Goal: Task Accomplishment & Management: Use online tool/utility

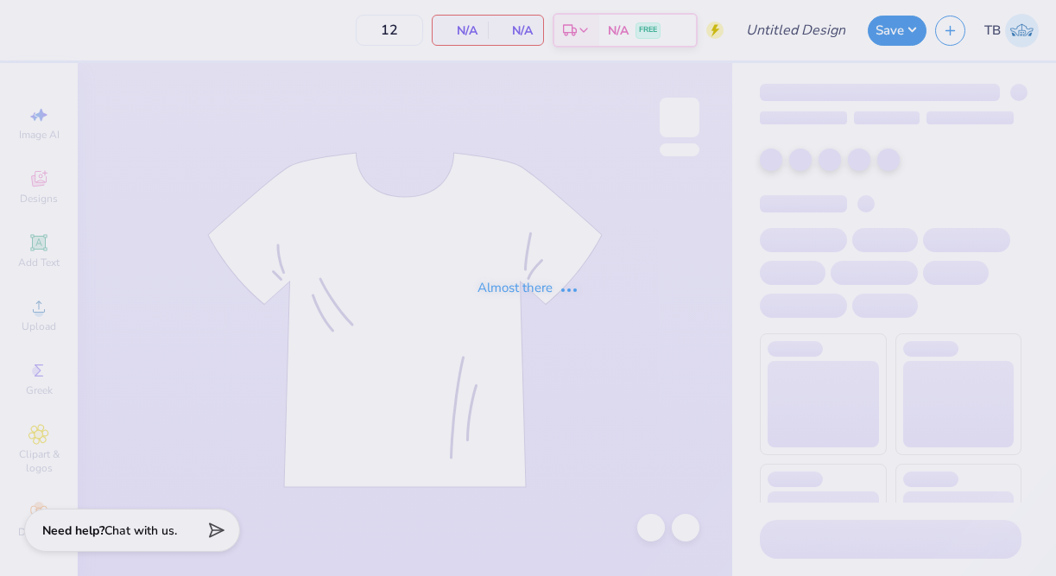
type input "Dude's Day"
type input "20"
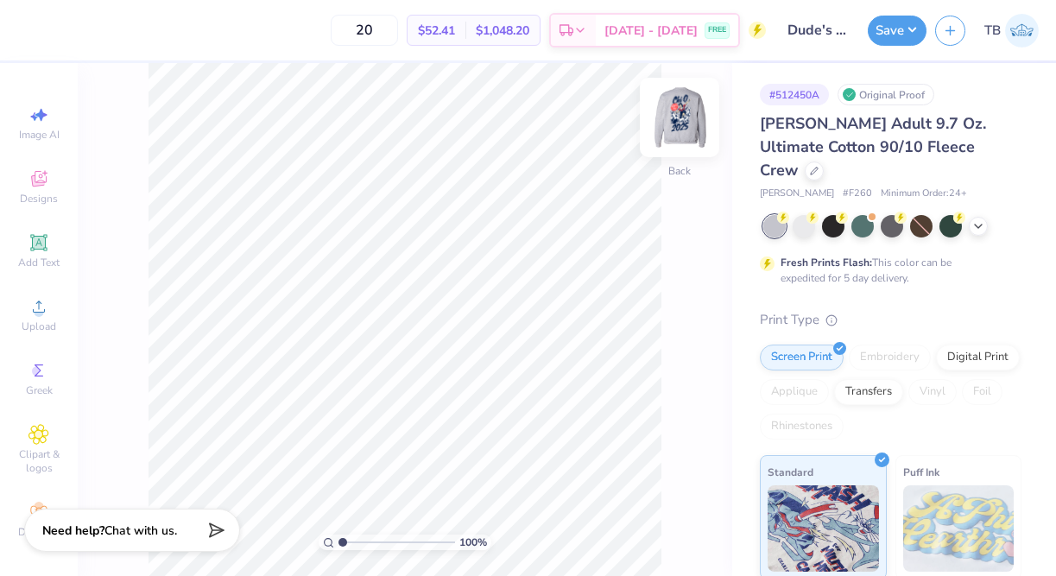
click at [682, 115] on img at bounding box center [679, 117] width 69 height 69
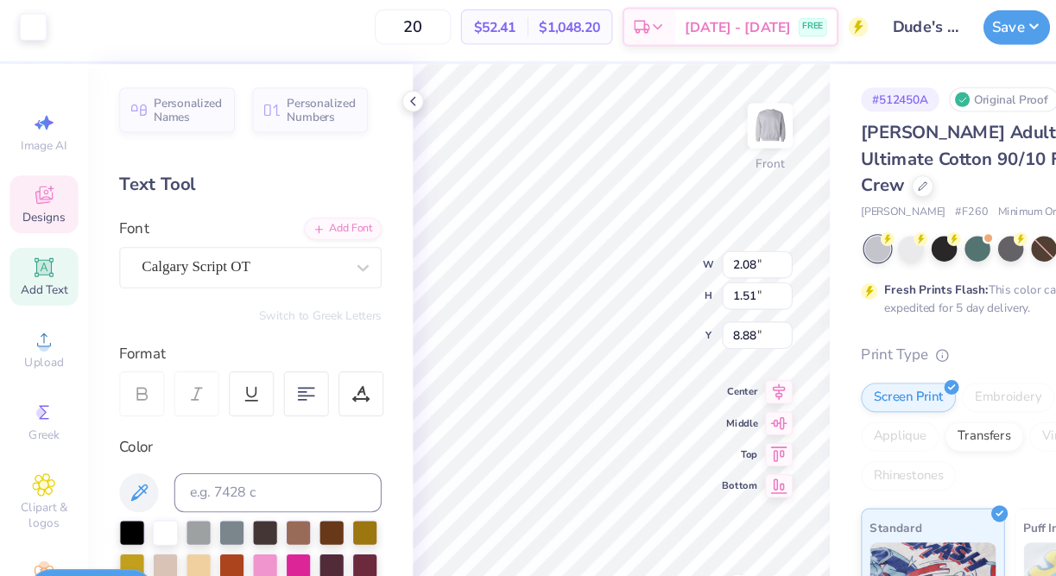
type input "10.32"
type input "12.73"
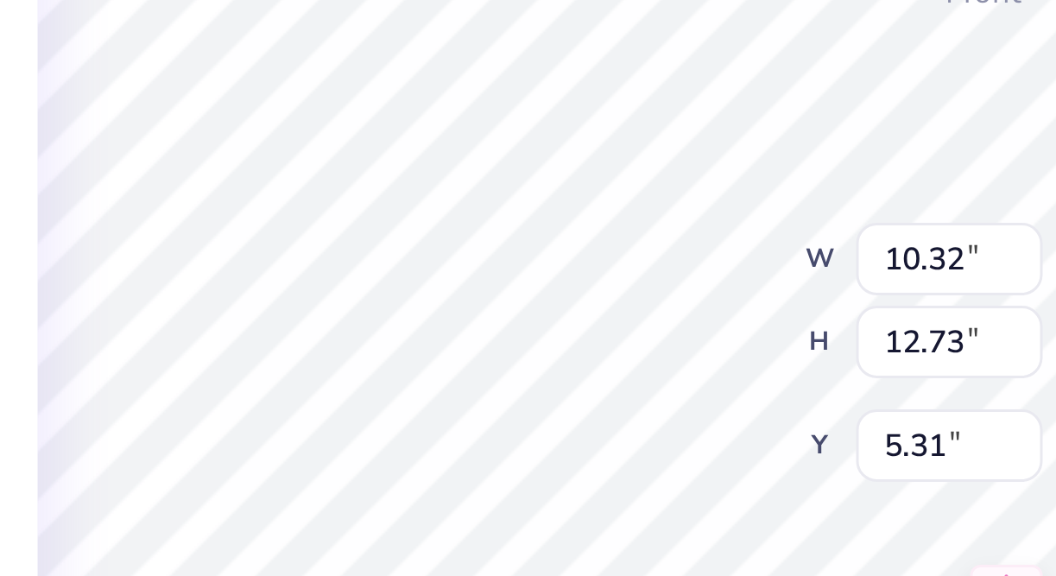
type input "5.27"
type input "7.99"
type input "9.34"
type input "5.31"
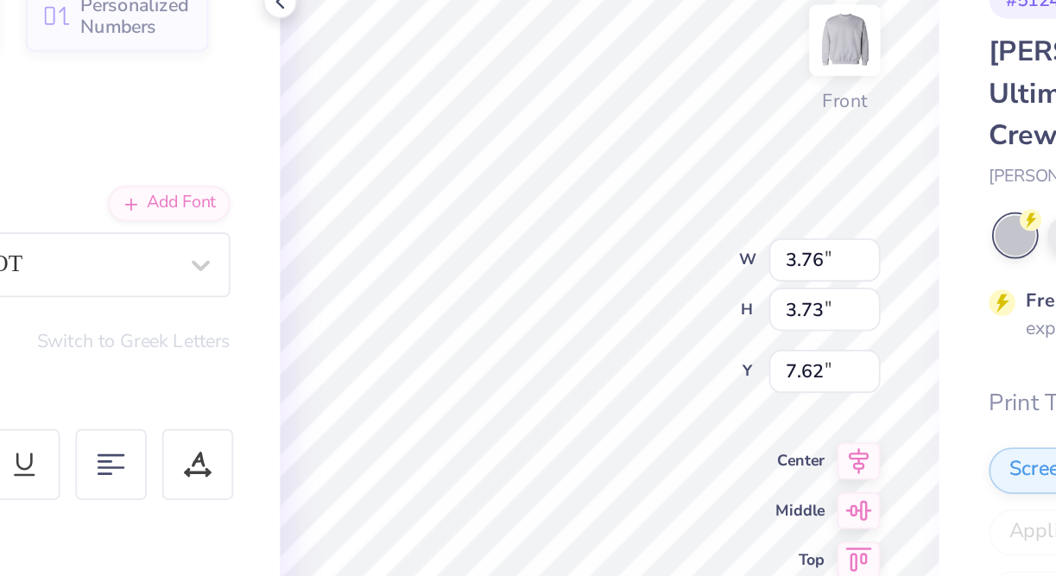
type input "3.76"
type input "3.73"
type input "7.62"
click at [563, 241] on div "100 % Front W 3.76 3.76 " H 3.73 3.73 " Y 7.62 7.62 " Center Middle Top Bottom" at bounding box center [548, 319] width 368 height 513
type input "3.76"
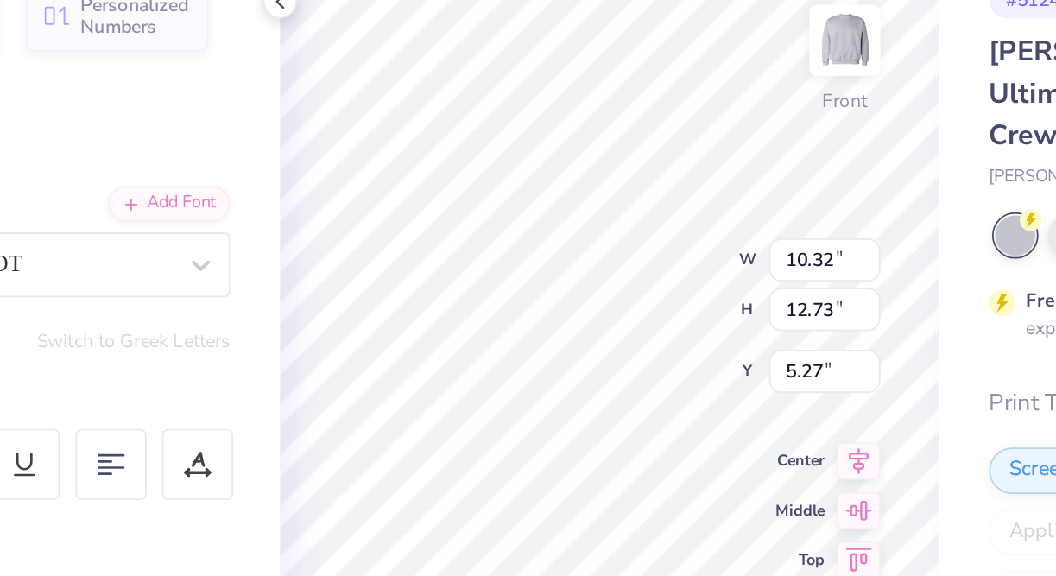
type input "3.73"
type input "7.62"
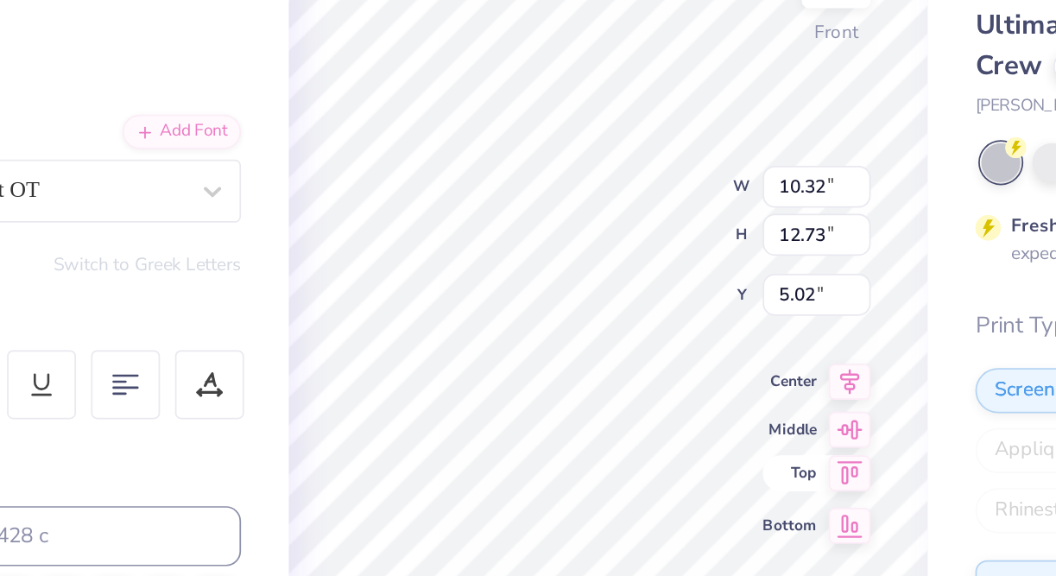
type input "5.27"
type input "8.88"
type input "4.84"
type input "16.88"
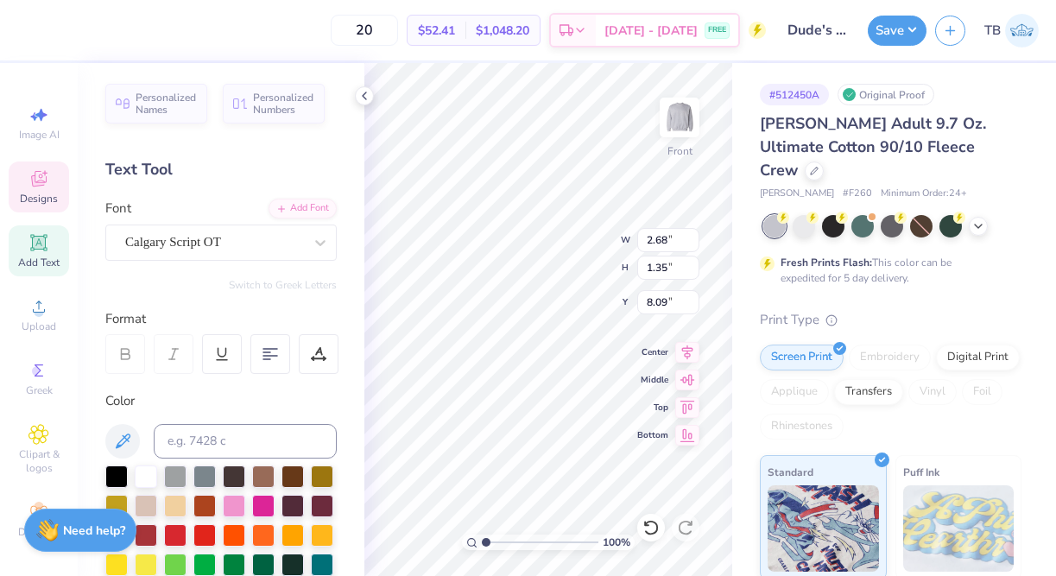
type input "4.00"
type input "4.19"
type input "7.34"
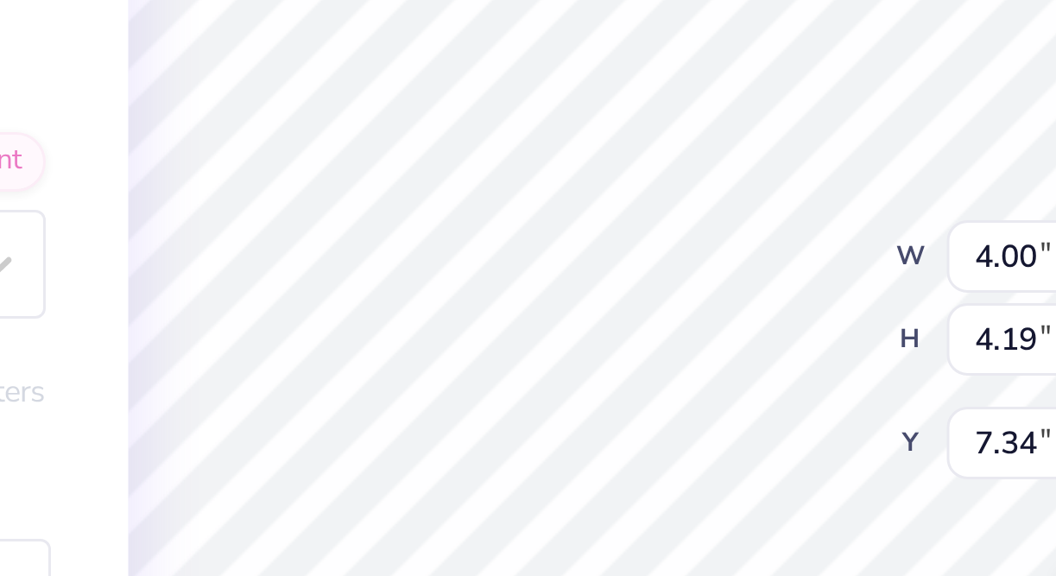
type input "1.50"
type input "1.07"
type input "9.44"
type input "2.68"
type input "1.35"
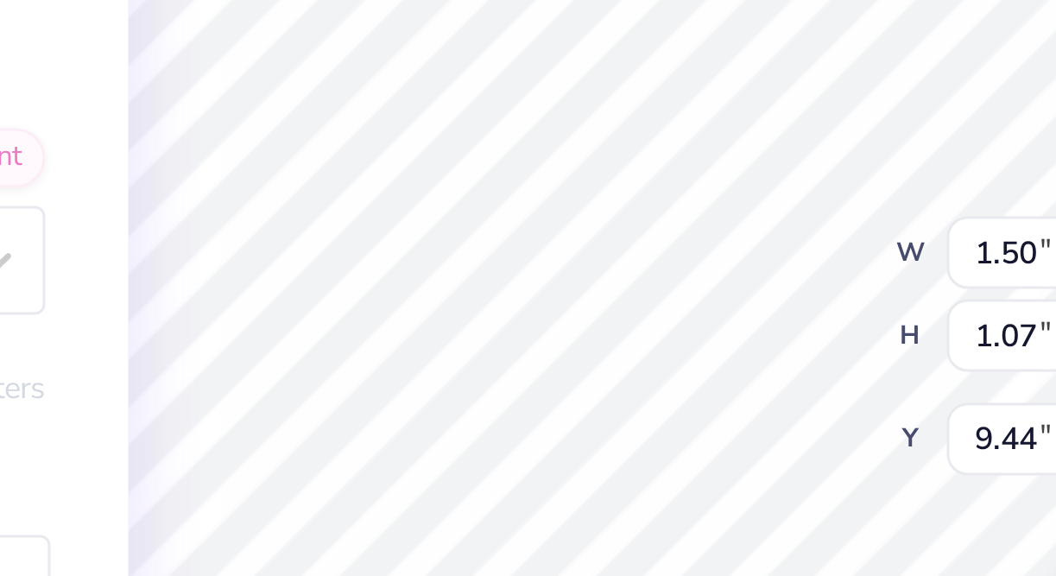
type input "8.09"
type input "2.42"
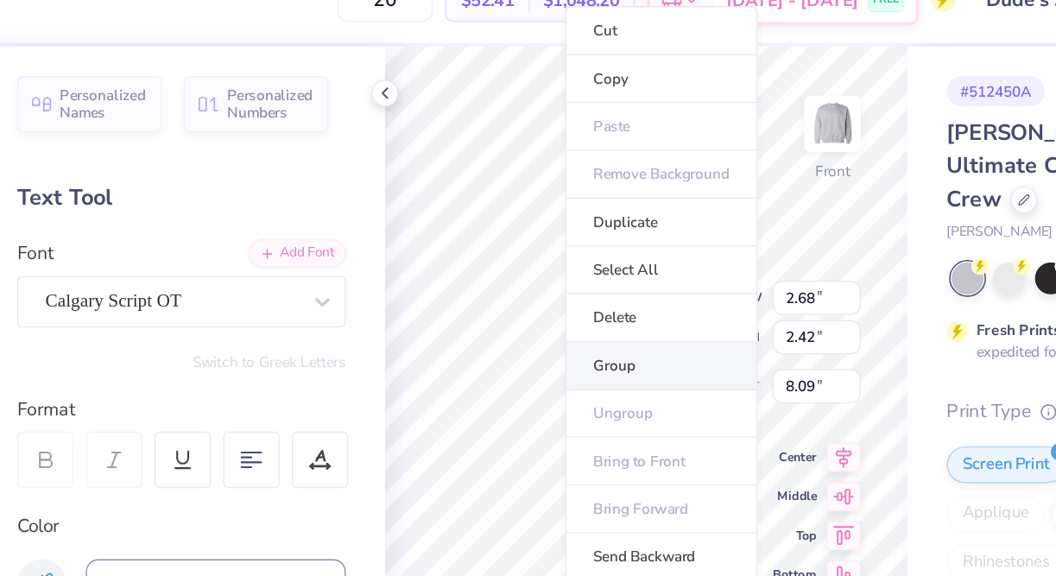
click at [535, 285] on li "Group" at bounding box center [558, 288] width 135 height 34
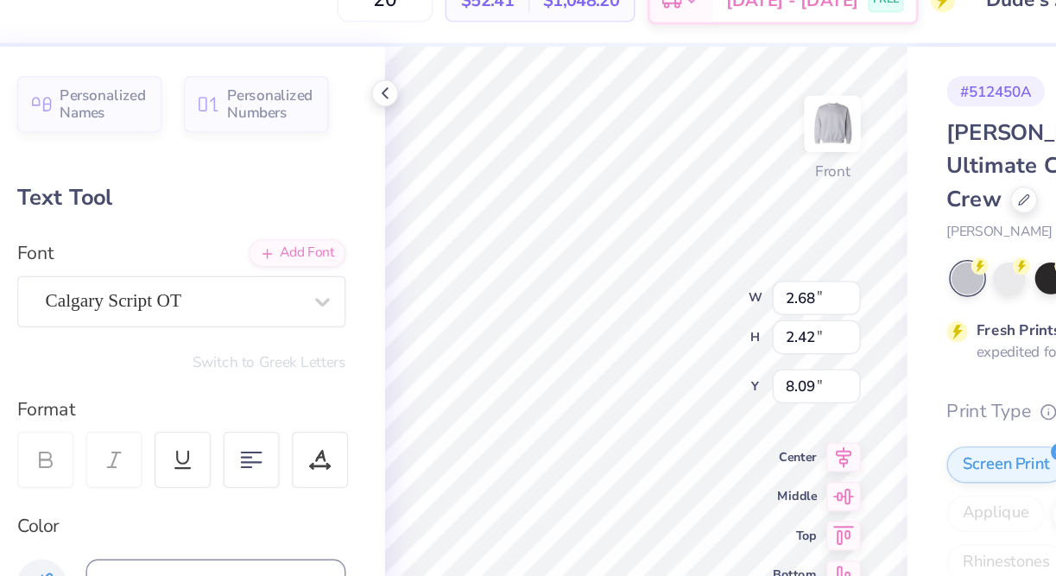
type input "4.00"
type input "4.19"
type input "3.00"
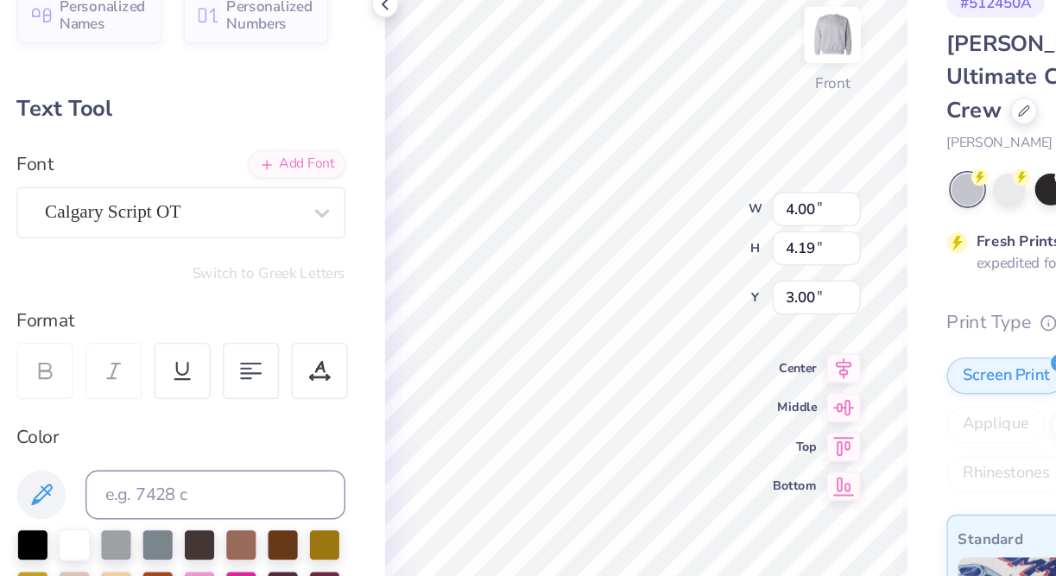
type input "10.32"
type input "12.73"
type input "5.51"
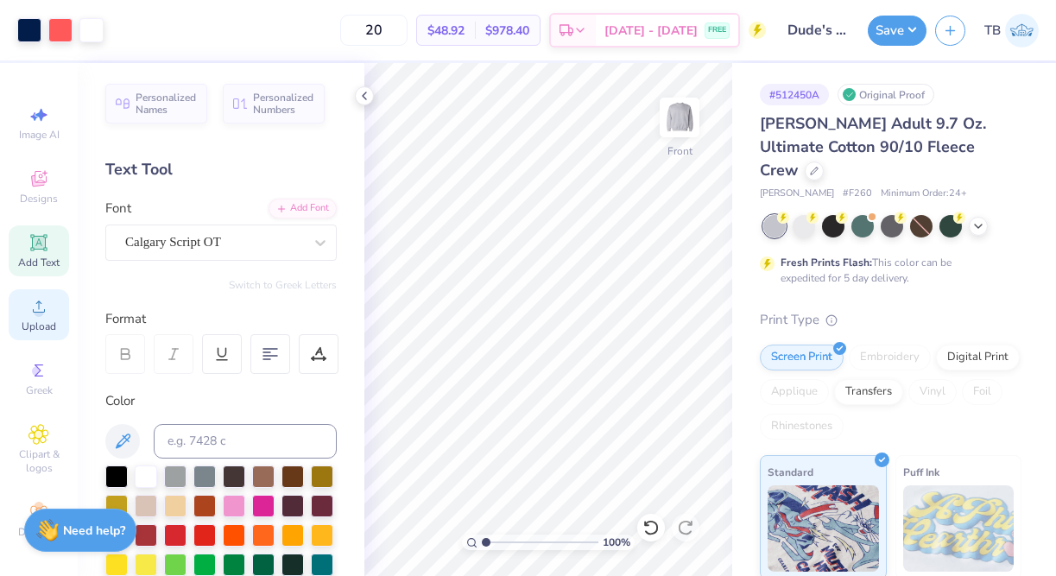
click at [31, 308] on icon at bounding box center [38, 306] width 21 height 21
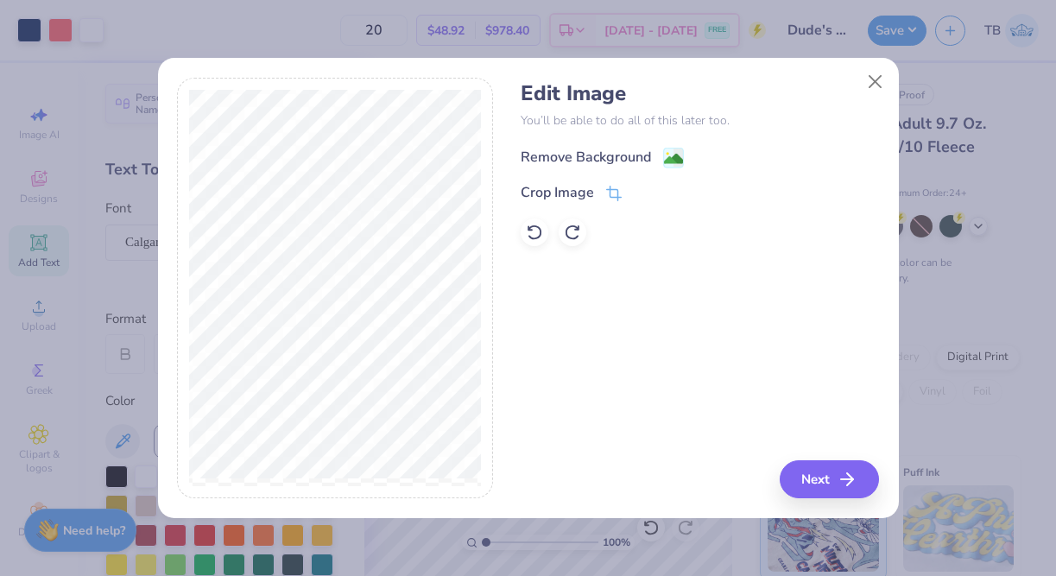
click at [669, 162] on image at bounding box center [673, 158] width 19 height 19
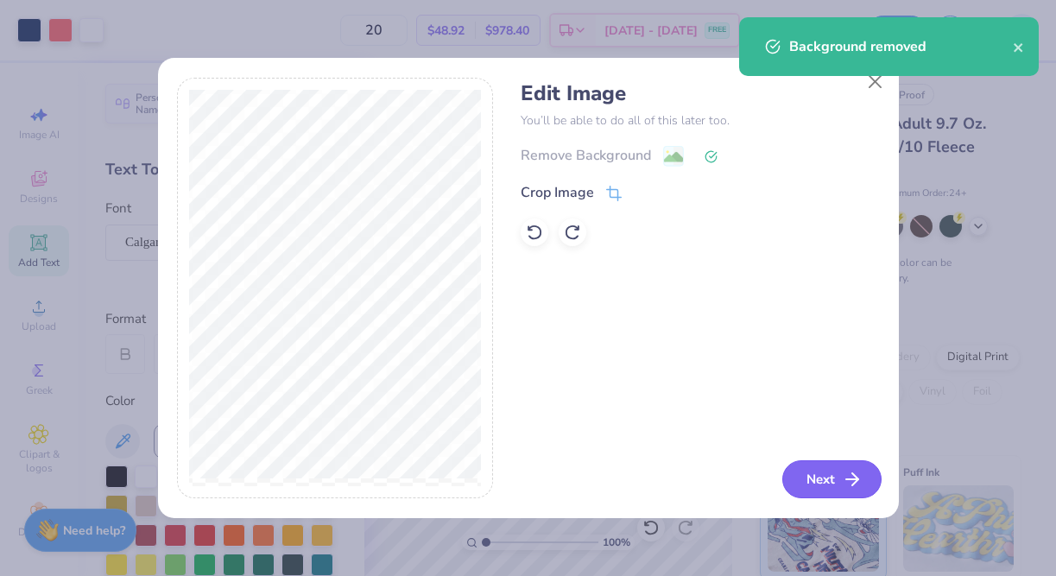
click at [831, 479] on button "Next" at bounding box center [831, 479] width 99 height 38
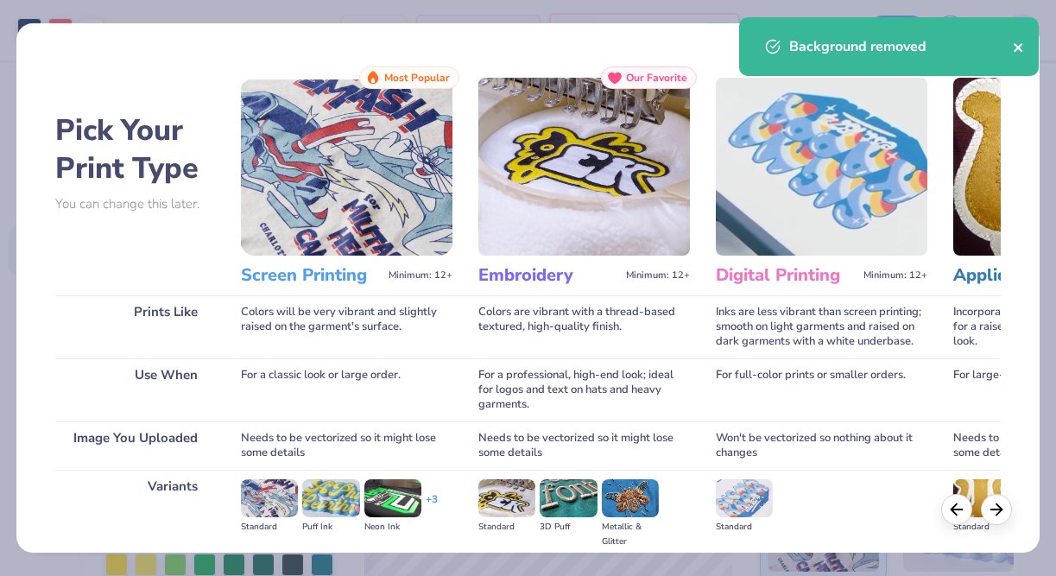
click at [1016, 51] on icon "close" at bounding box center [1018, 48] width 12 height 14
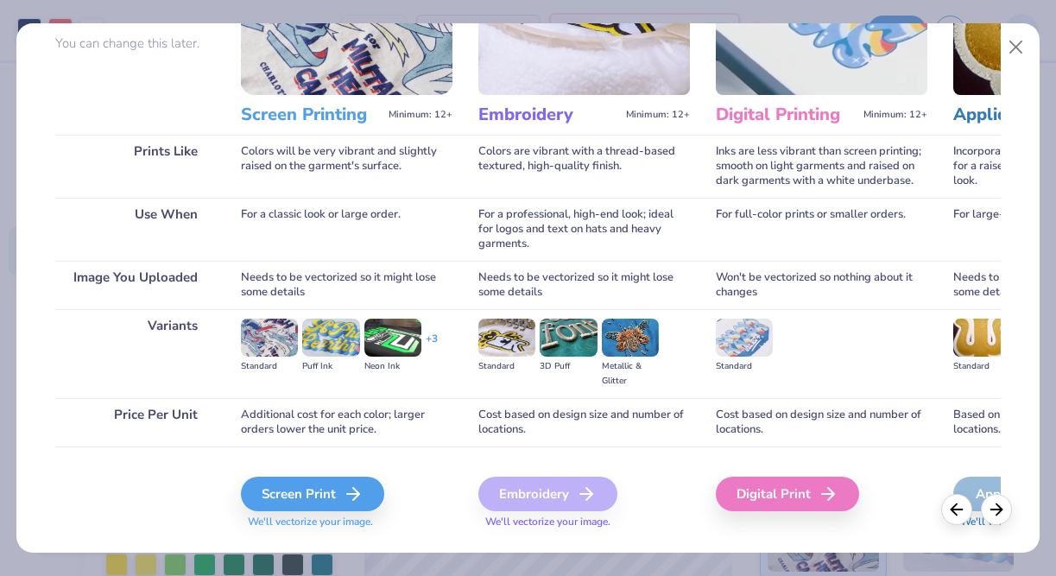
scroll to position [199, 0]
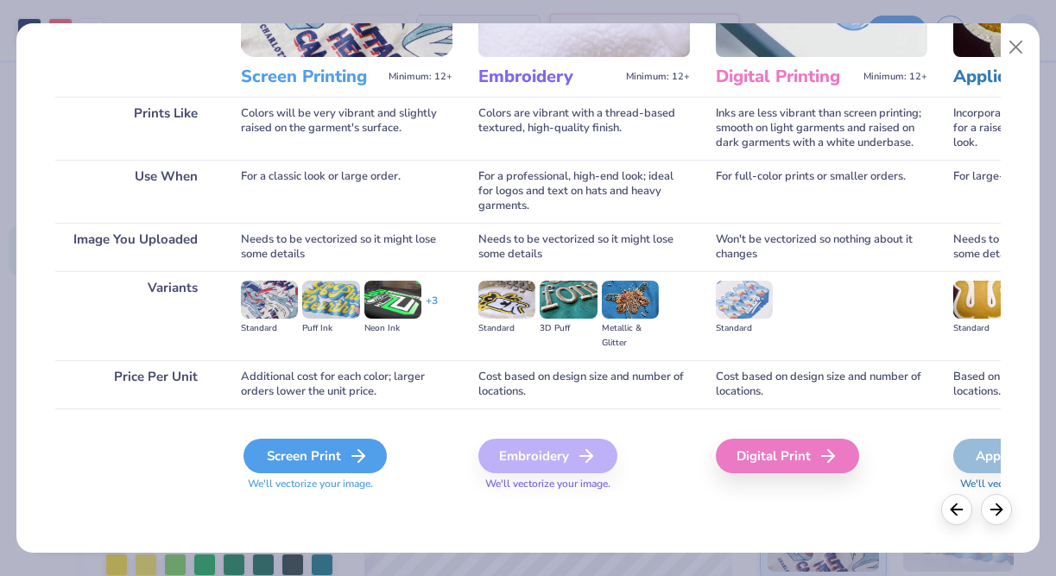
click at [308, 448] on div "Screen Print" at bounding box center [314, 455] width 143 height 35
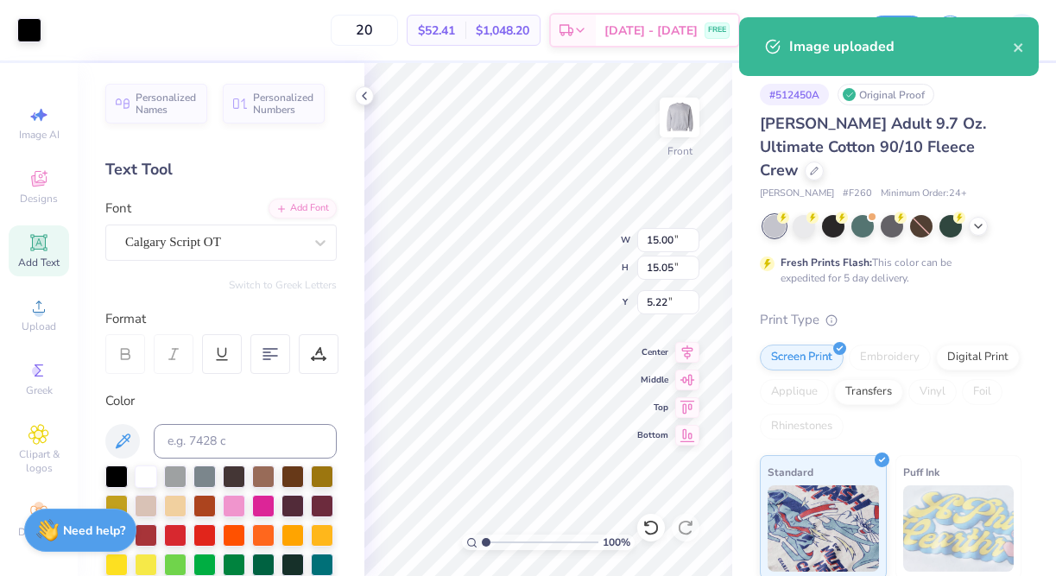
type input "9.25"
type input "9.29"
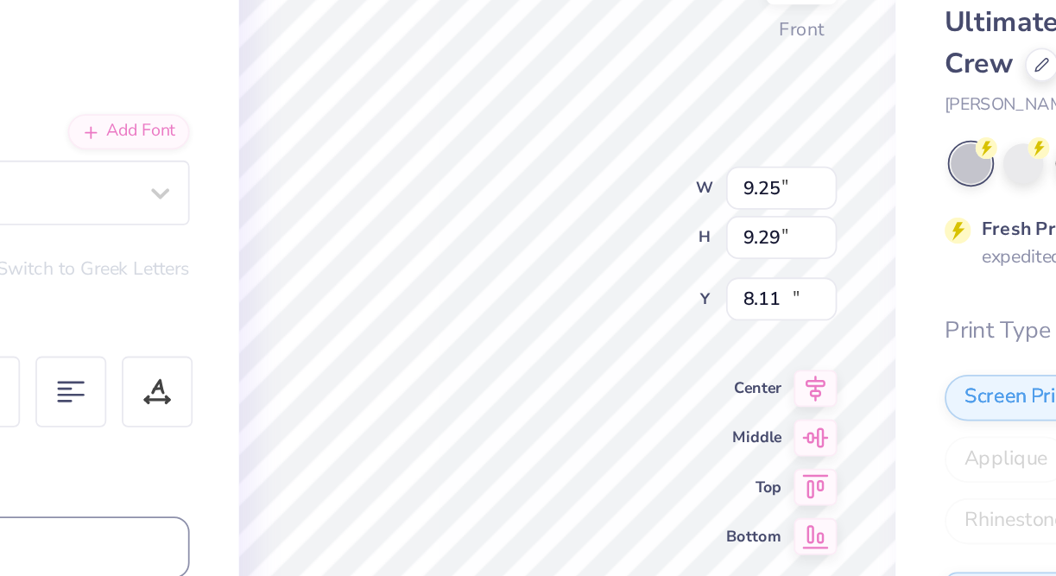
type input "10.99"
type input "15.00"
type input "15.05"
type input "5.22"
click at [584, 229] on div "100 % Front W 10.13 10.13 " H 8.19 8.19 " Y 9.08 9.08 " Center Middle Top Bottom" at bounding box center [548, 319] width 368 height 513
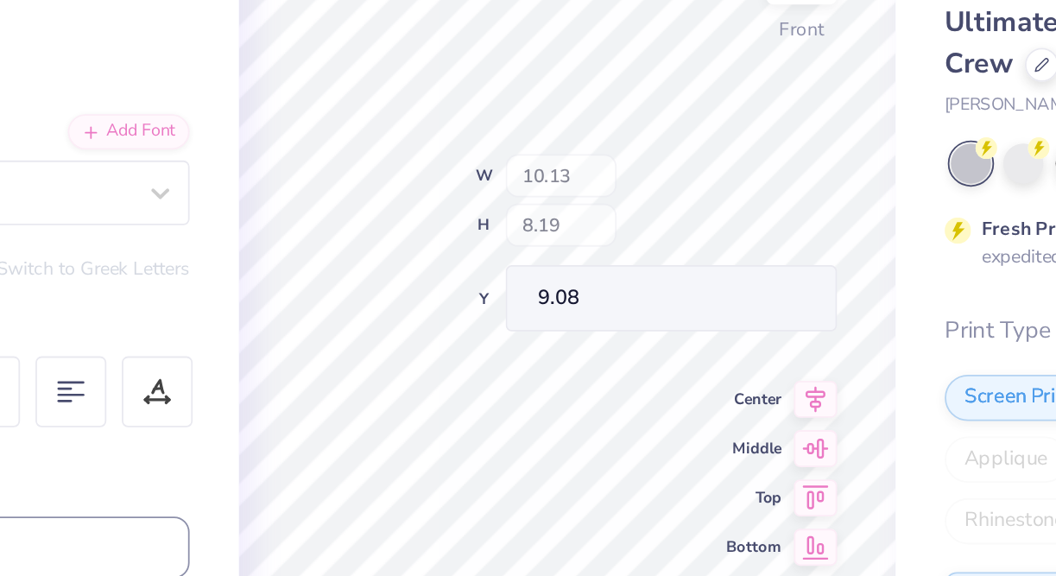
click at [574, 227] on div "100 % Front W 10.13 H 8.19 Y 9.08 Center Middle Top Bottom" at bounding box center [548, 319] width 368 height 513
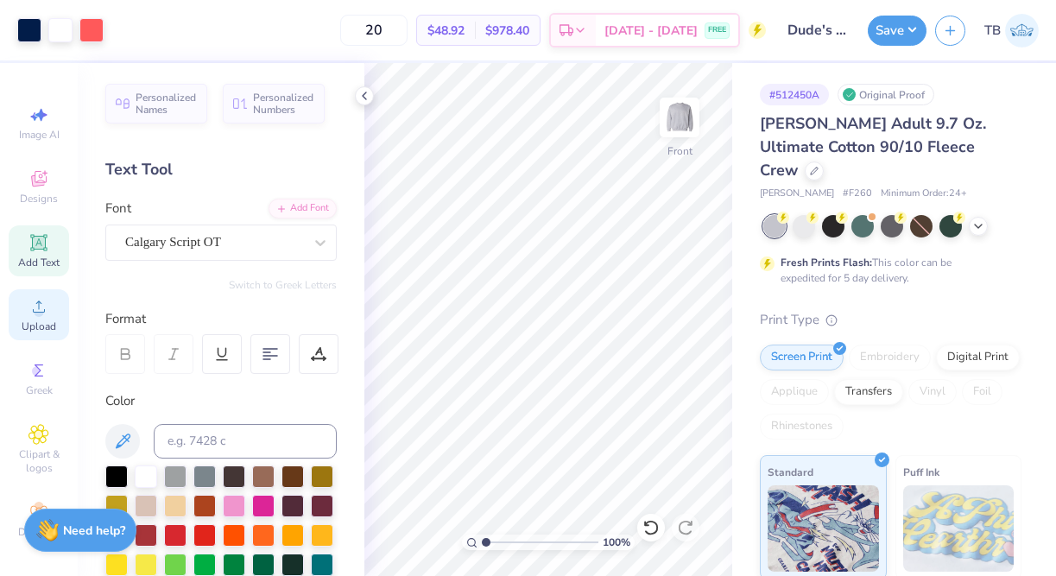
click at [29, 306] on icon at bounding box center [38, 306] width 21 height 21
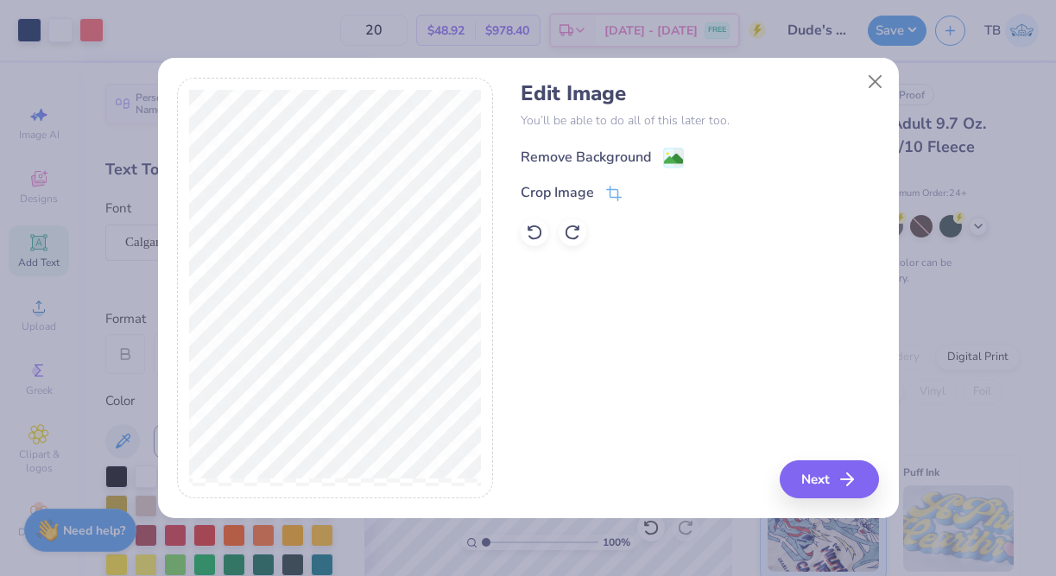
click at [675, 156] on image at bounding box center [673, 158] width 19 height 19
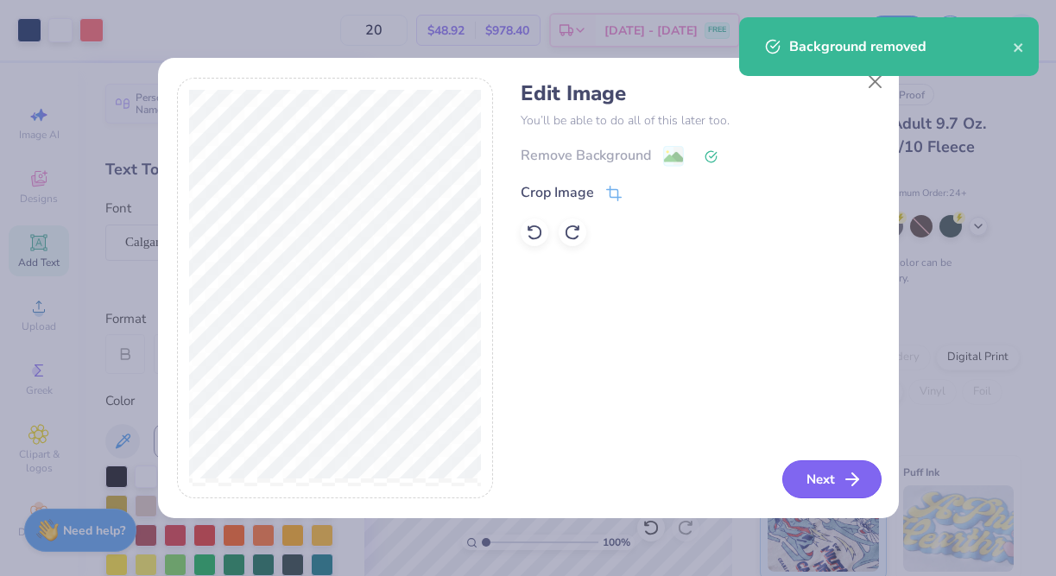
click at [823, 476] on button "Next" at bounding box center [831, 479] width 99 height 38
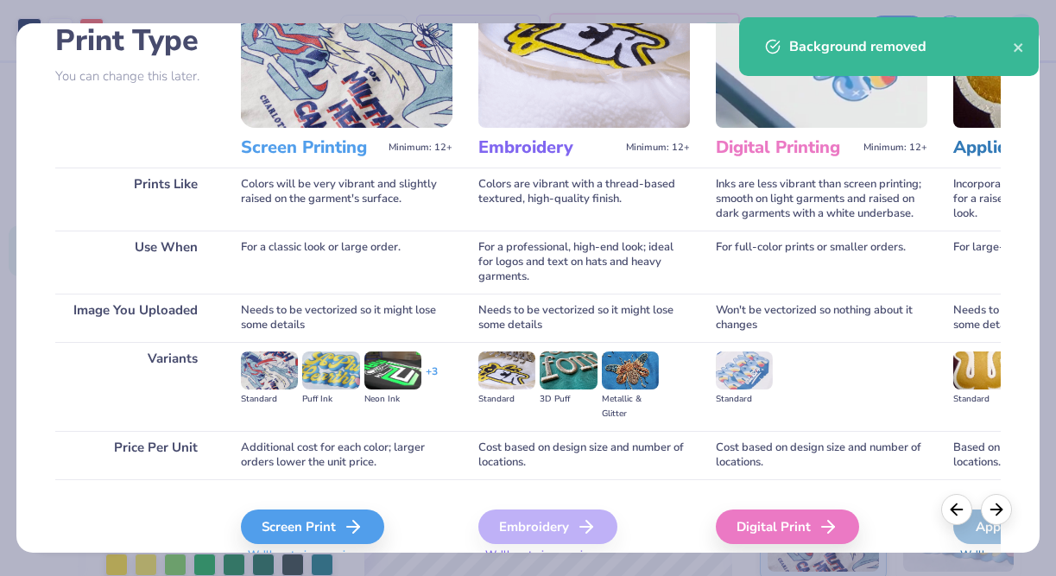
scroll to position [159, 0]
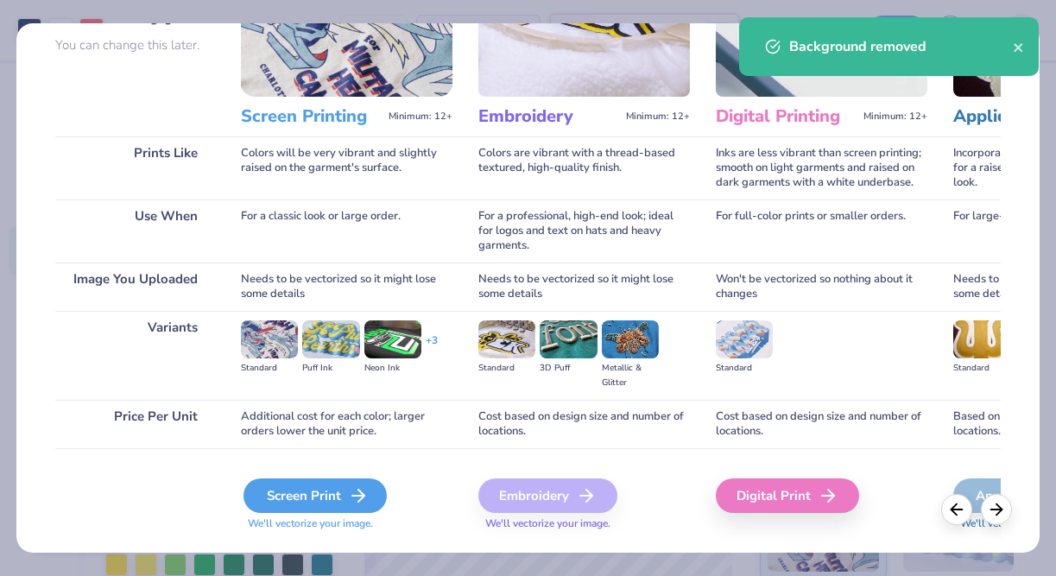
click at [311, 497] on div "Screen Print" at bounding box center [314, 495] width 143 height 35
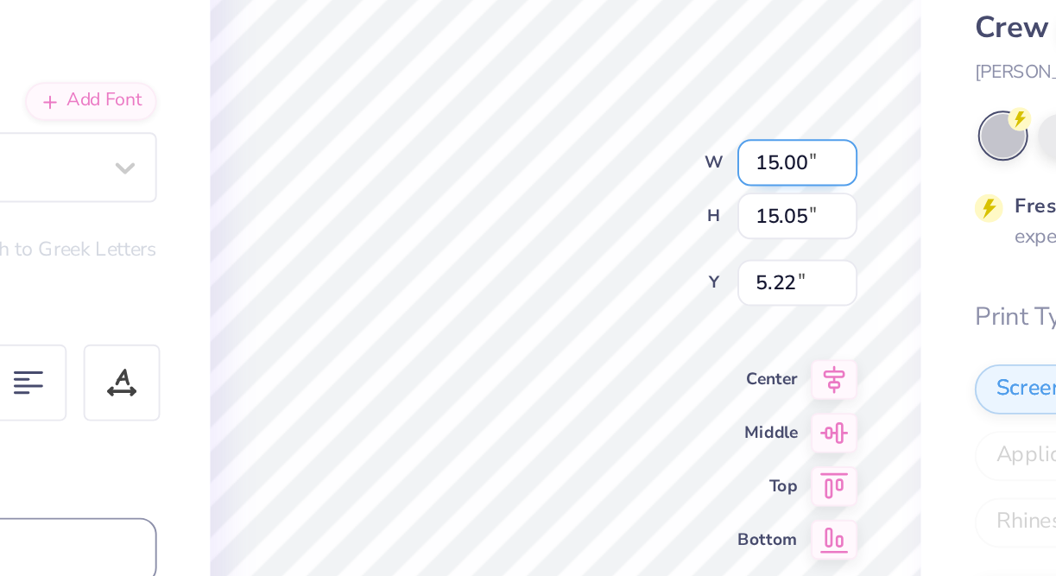
type input "12.59"
type input "12.64"
type input "7.19"
type input "10.81"
type input "10.85"
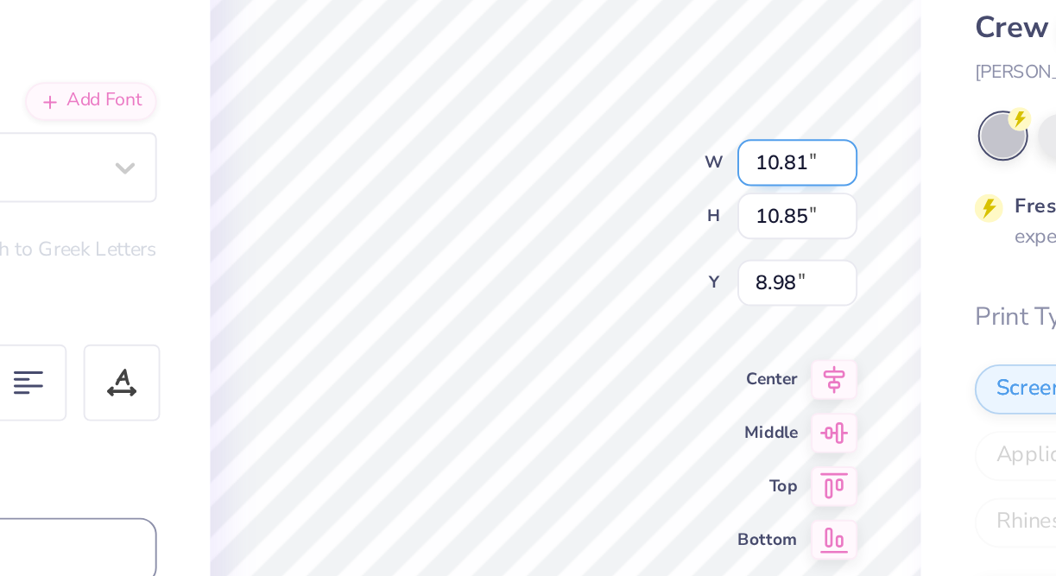
type input "8.04"
type input "10.42"
type input "10.45"
type input "7.52"
type input "10.08"
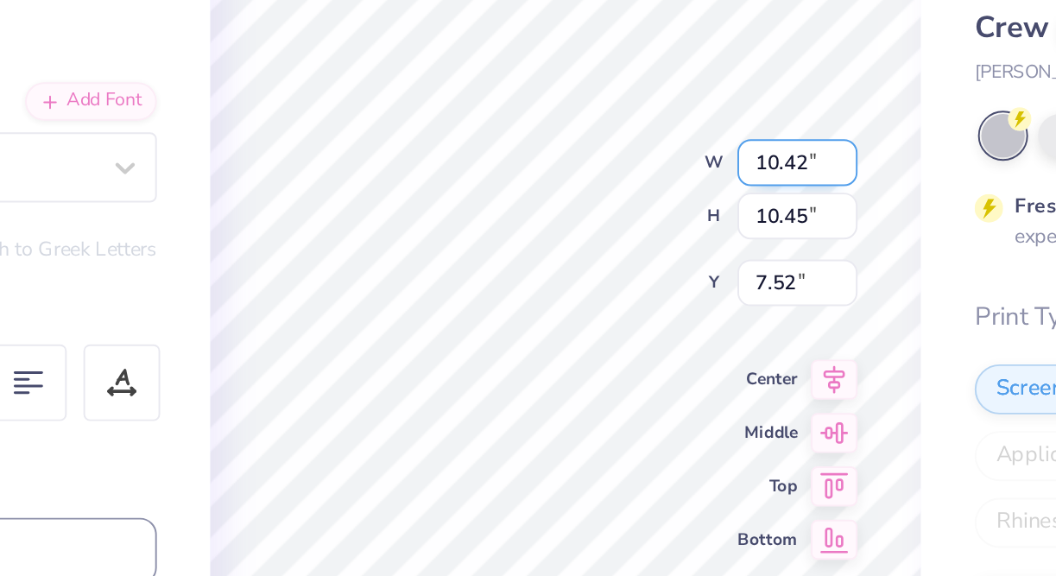
type input "10.11"
type input "7.69"
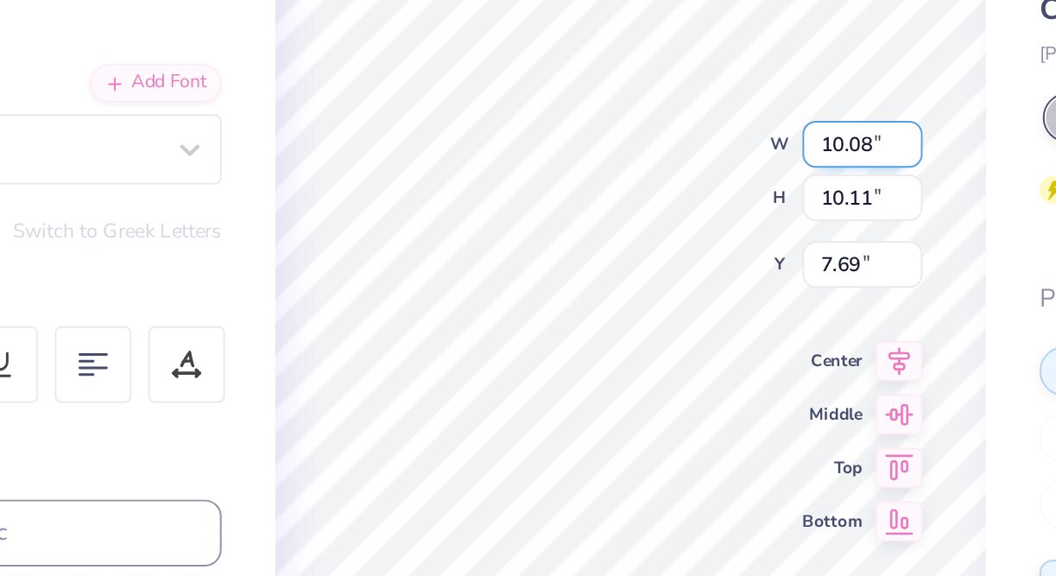
type input "10.15"
type input "10.19"
type input "7.89"
type input "10.27"
type input "10.31"
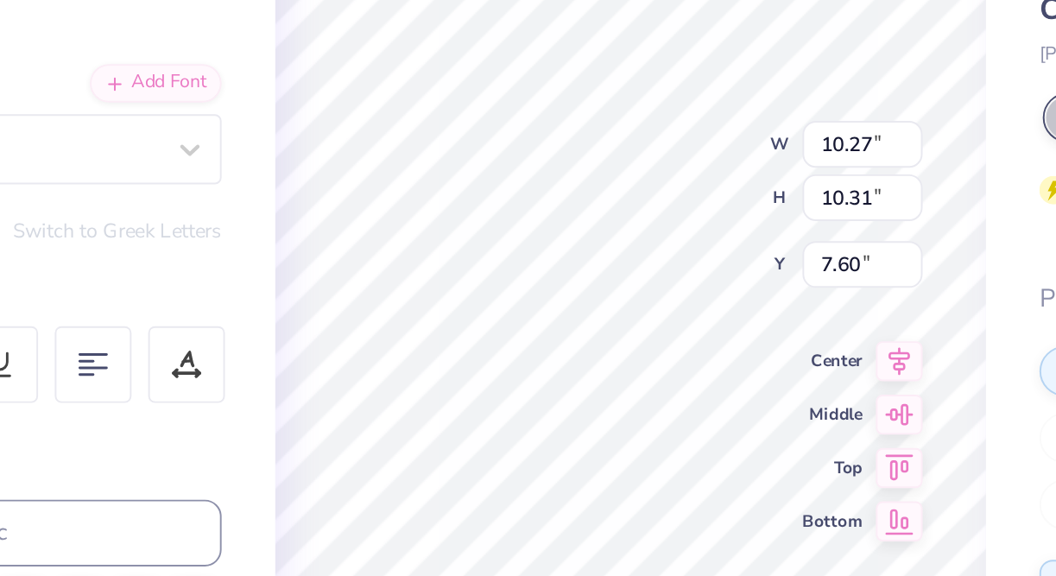
type input "7.89"
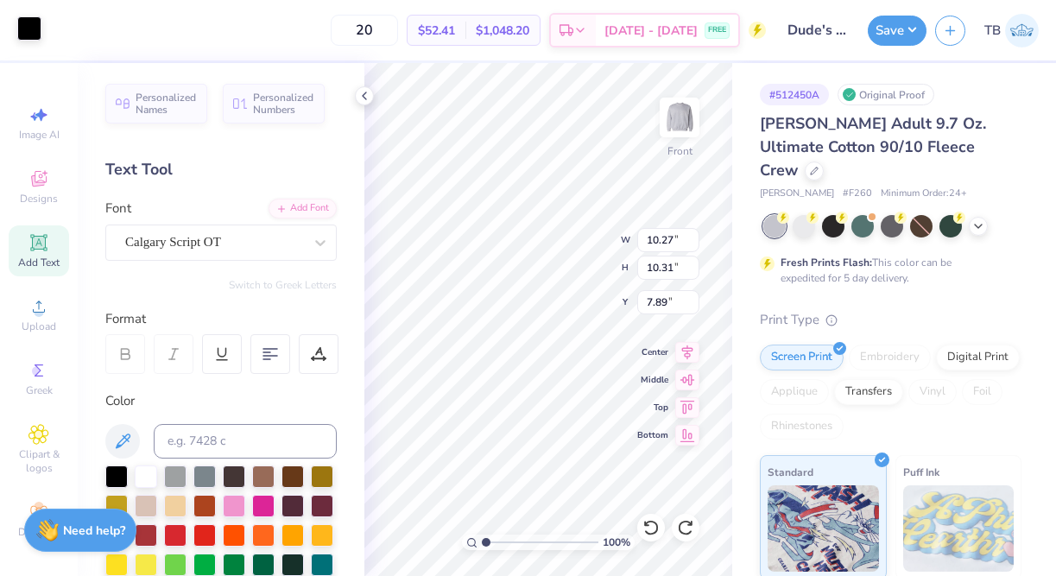
click at [23, 30] on div at bounding box center [29, 28] width 24 height 24
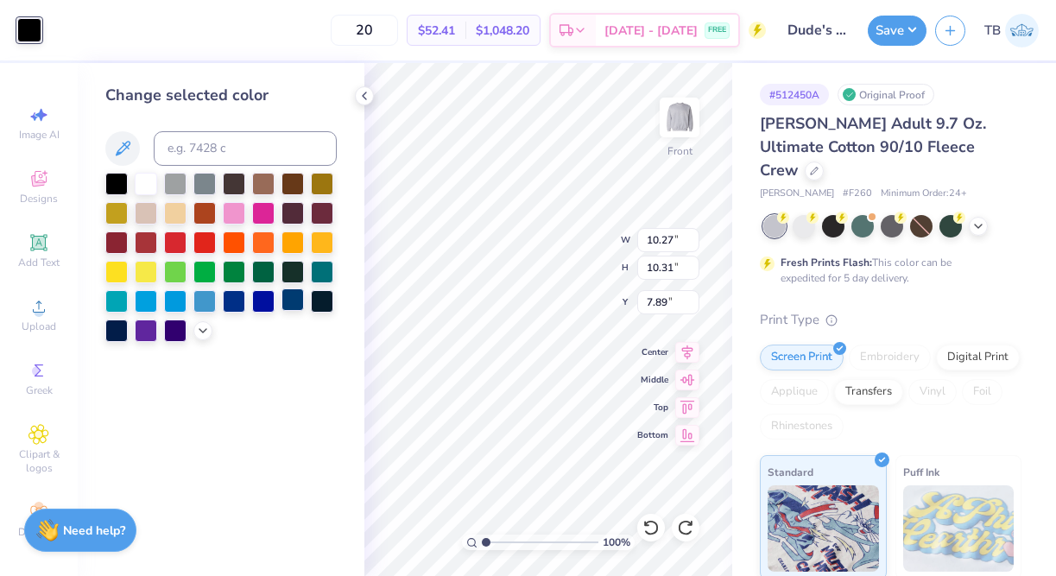
click at [292, 305] on div at bounding box center [292, 299] width 22 height 22
type input "7.87"
type input "4.61"
type input "3.00"
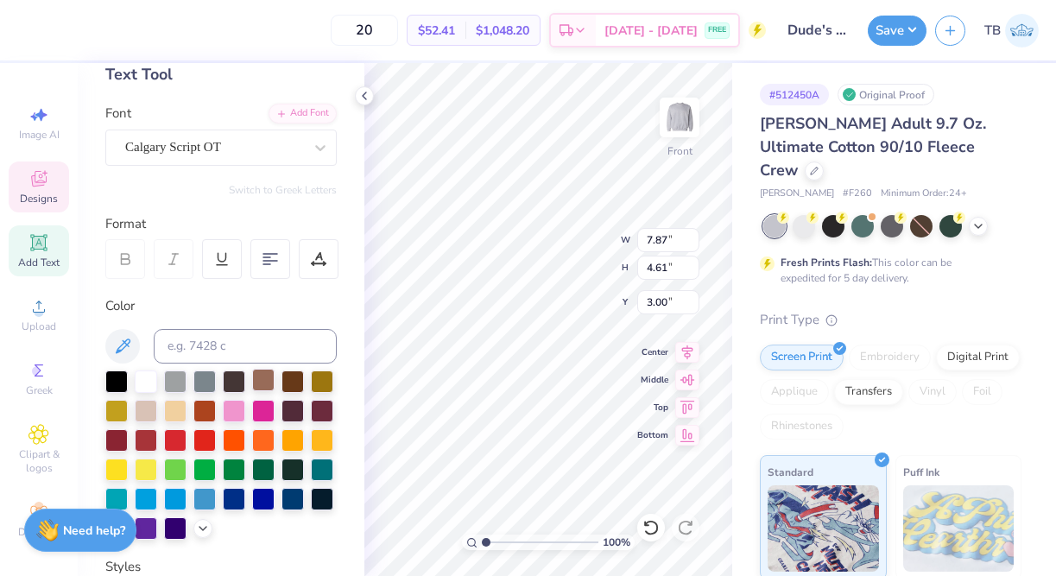
scroll to position [104, 0]
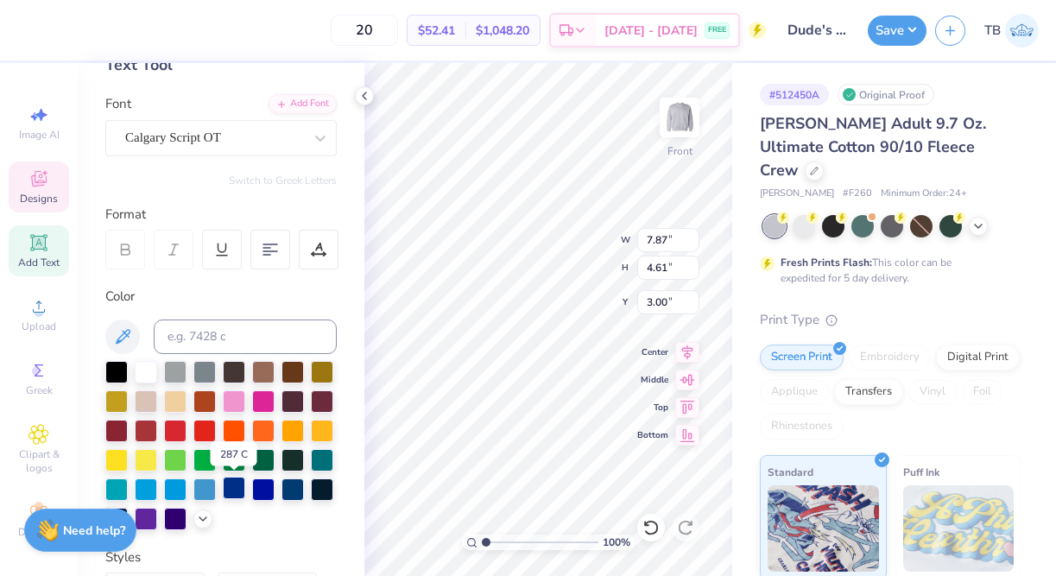
click at [227, 495] on div at bounding box center [234, 487] width 22 height 22
click at [292, 490] on div at bounding box center [292, 487] width 22 height 22
type input "8.88"
type input "4.84"
type input "16.88"
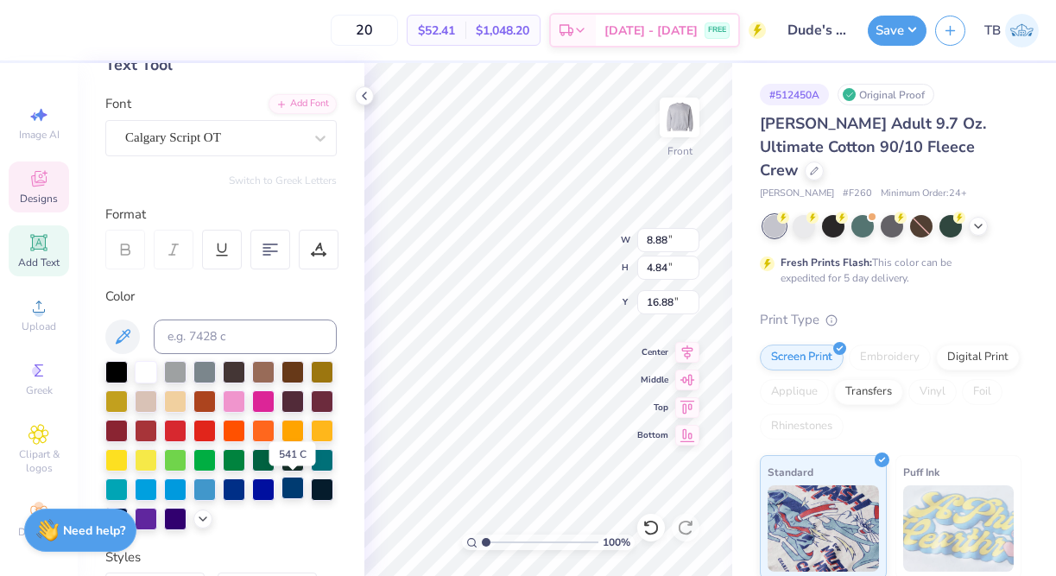
click at [293, 495] on div at bounding box center [292, 487] width 22 height 22
type input "4.00"
type input "4.19"
type input "8.56"
type input "6.40"
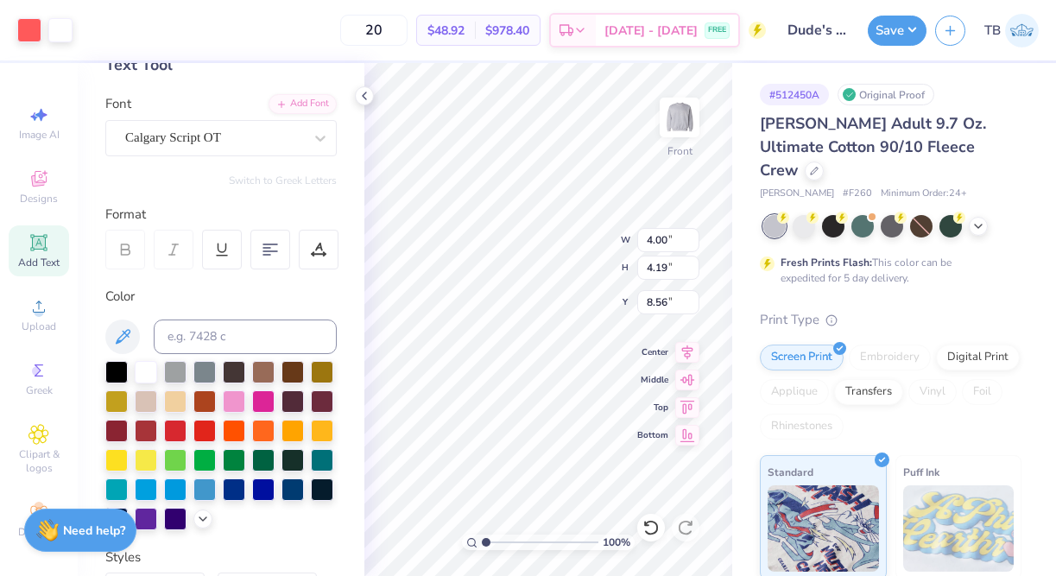
type input "6.70"
type input "6.05"
type input "10.27"
type input "10.31"
type input "7.89"
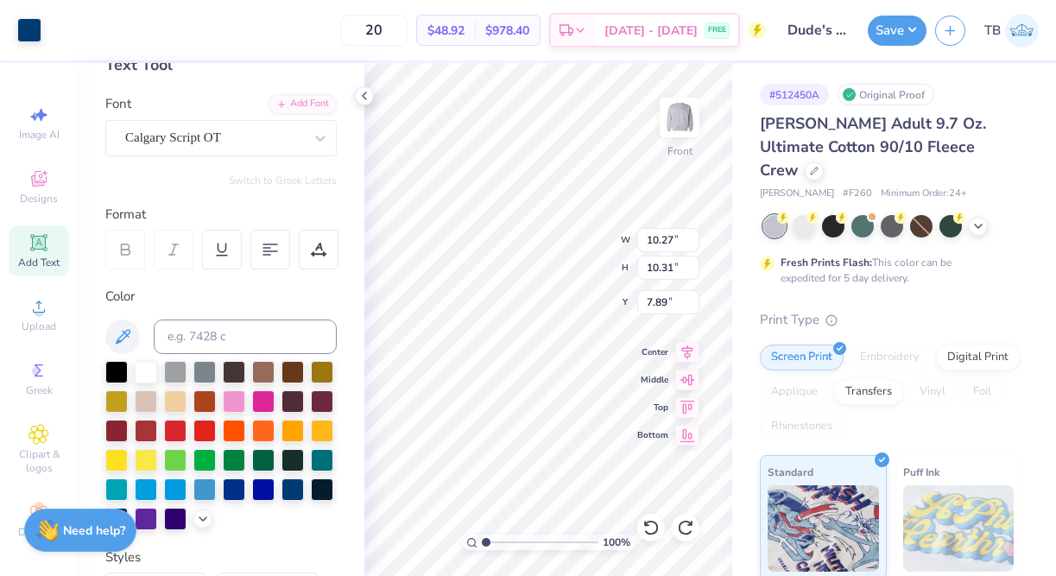
type input "6.40"
type input "6.70"
type input "7.61"
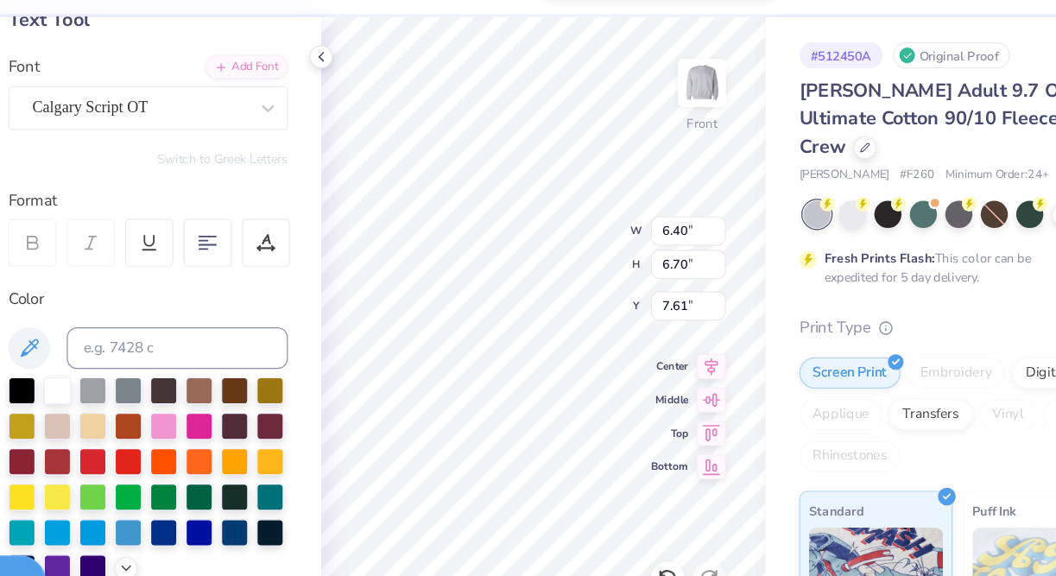
type input "10.27"
type input "10.31"
type input "7.89"
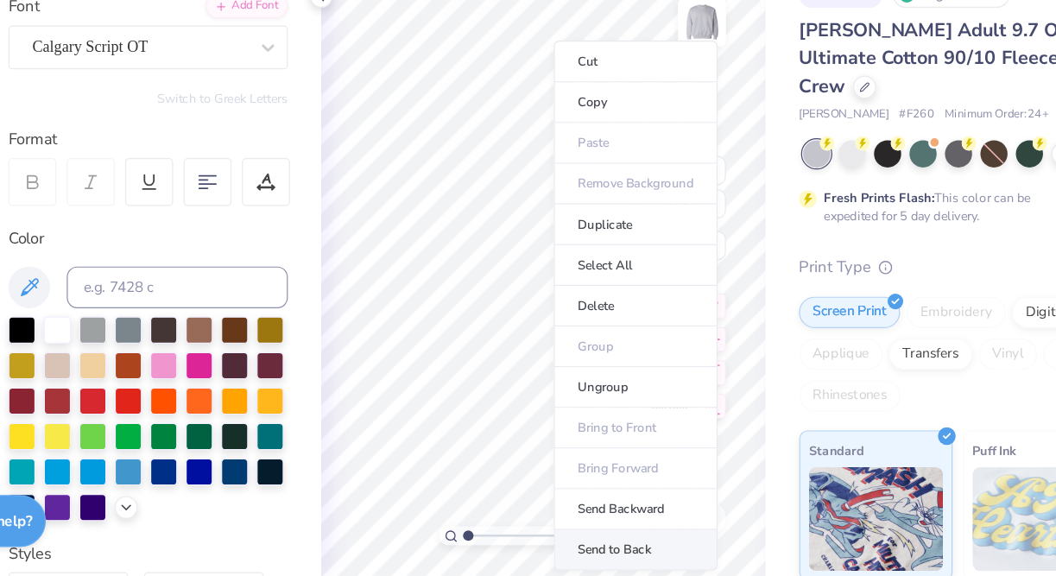
click at [608, 551] on li "Send to Back" at bounding box center [624, 555] width 135 height 34
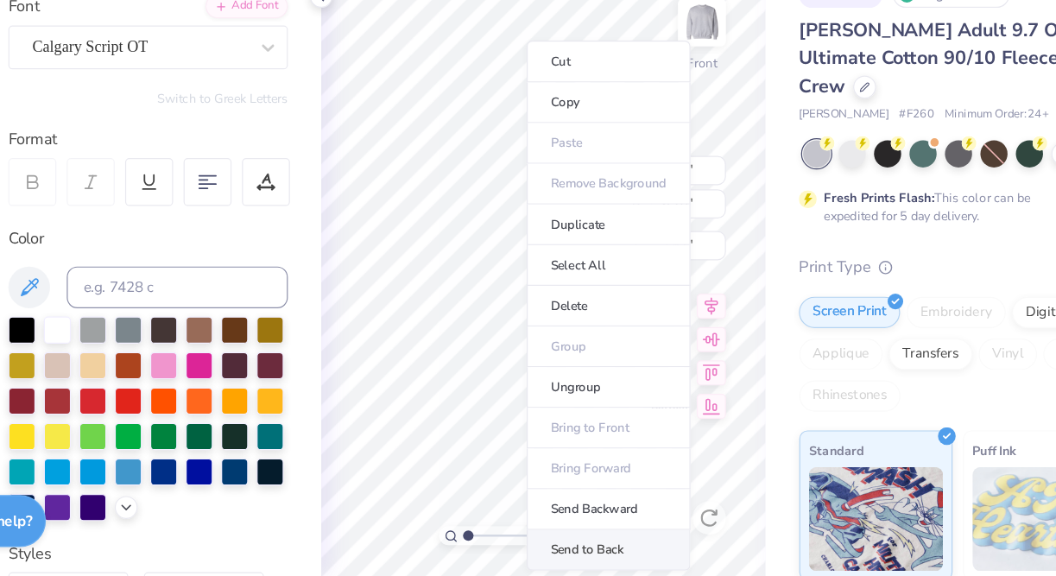
click at [597, 544] on li "Send to Back" at bounding box center [601, 555] width 135 height 34
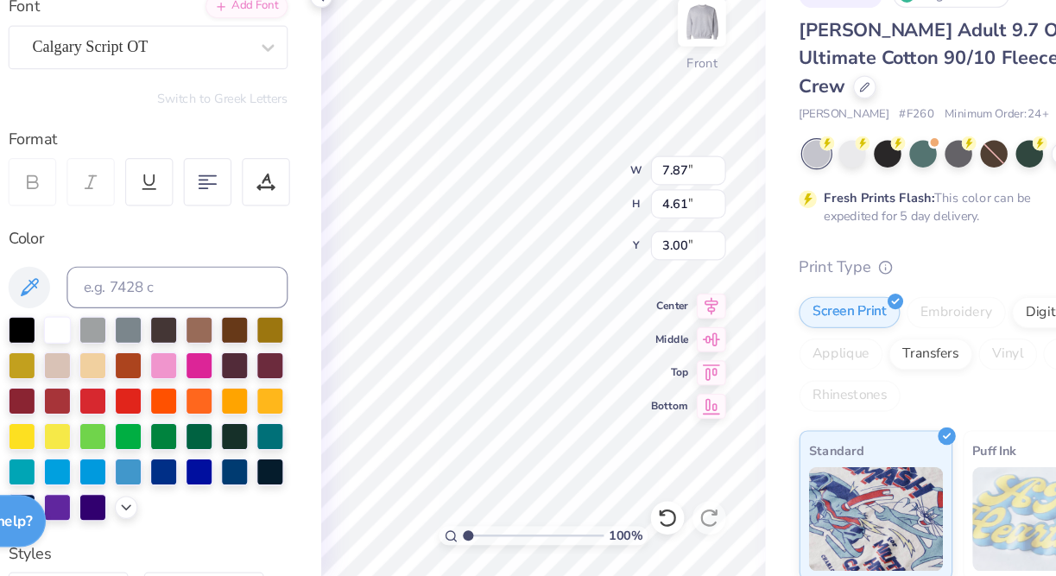
type input "7.87"
type input "4.61"
type input "3.00"
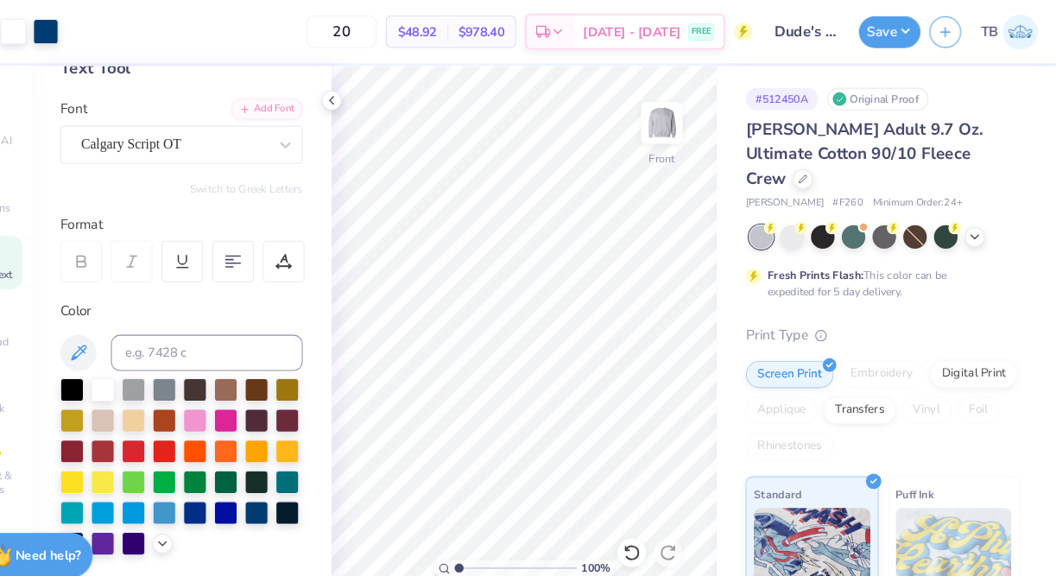
scroll to position [0, 0]
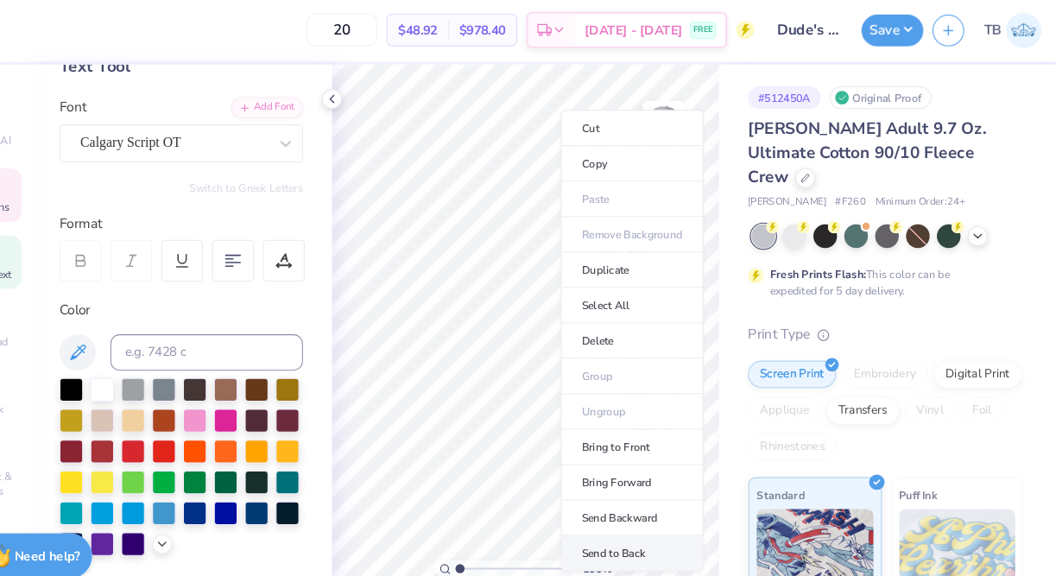
click at [640, 524] on li "Send to Back" at bounding box center [649, 528] width 135 height 34
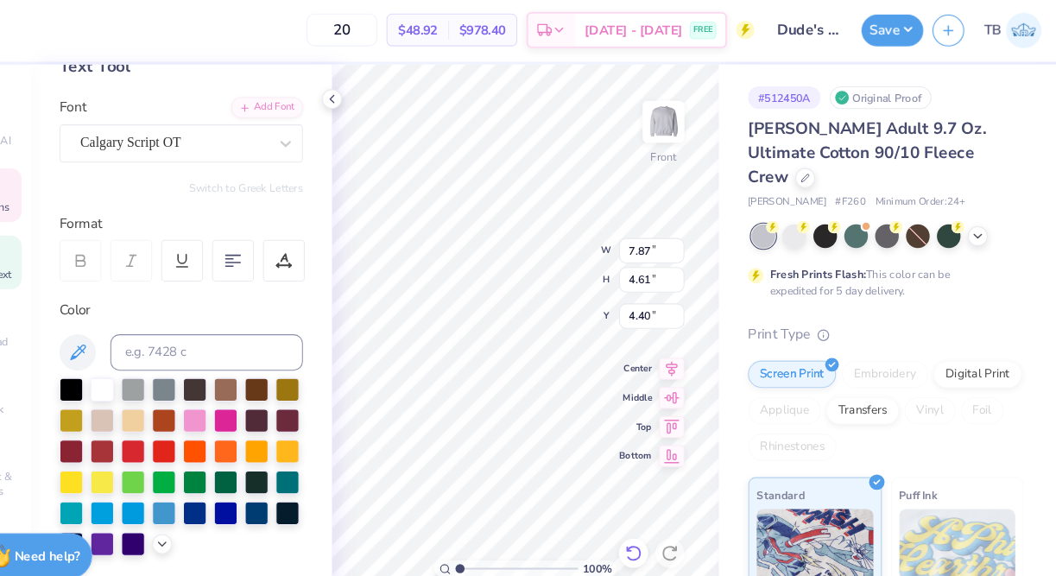
type input "4.41"
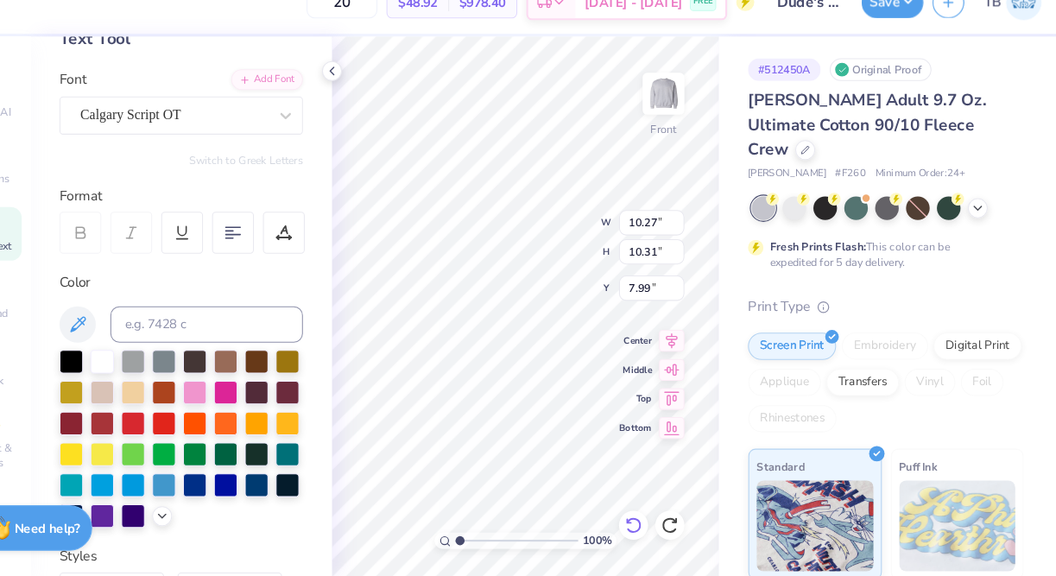
type input "7.89"
type input "2.39"
type input "1.71"
type input "10.96"
click at [578, 264] on div "100 % Front W 2.39 2.39 " H 1.71 1.71 " Y 10.96 10.96 " Center Middle Top Bottom" at bounding box center [548, 319] width 368 height 513
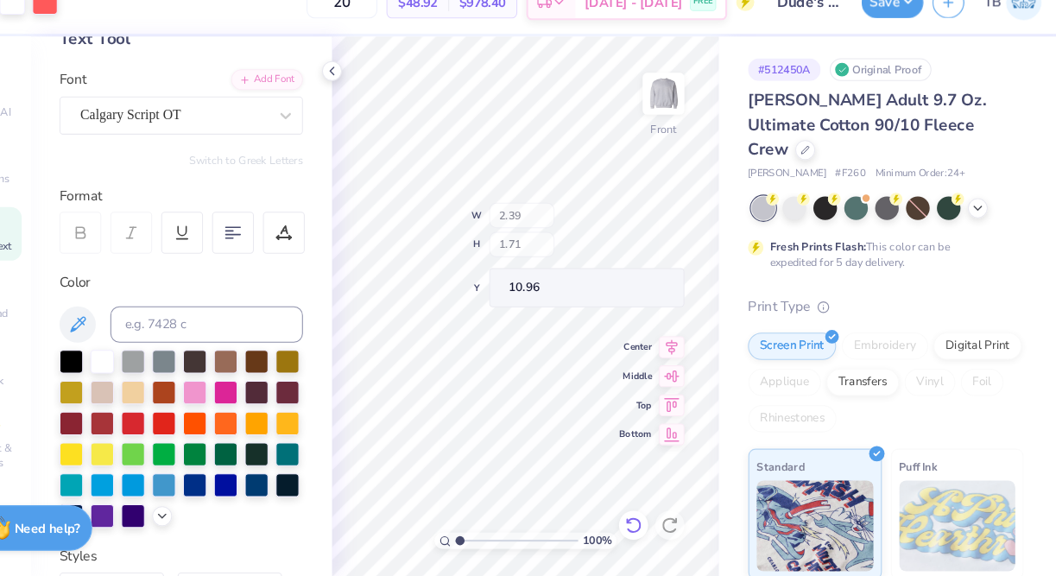
type input "6.40"
type input "6.70"
type input "7.61"
type input "4.28"
type input "2.16"
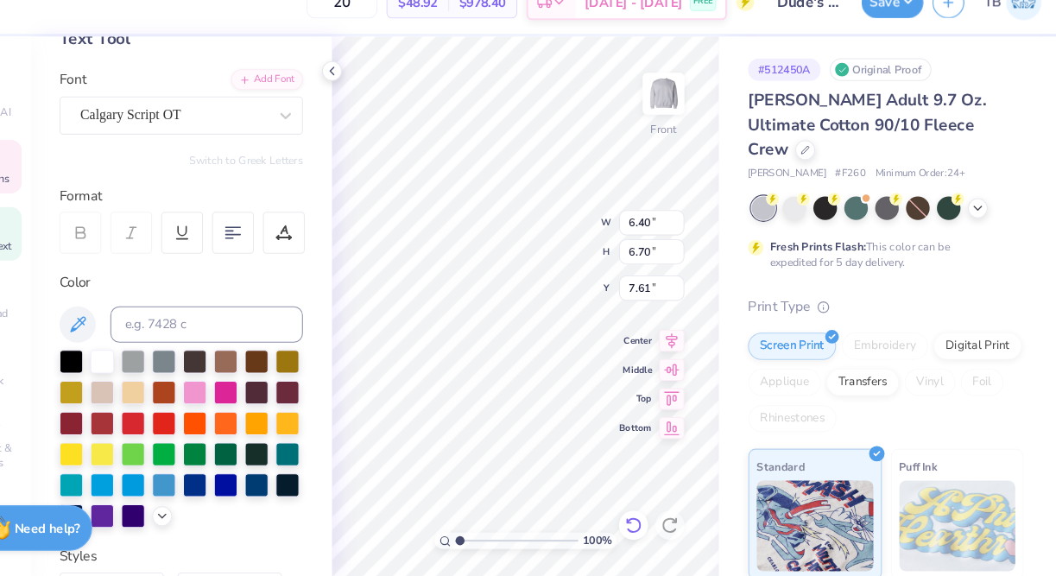
type input "8.81"
type input "2.39"
type input "1.71"
type input "10.96"
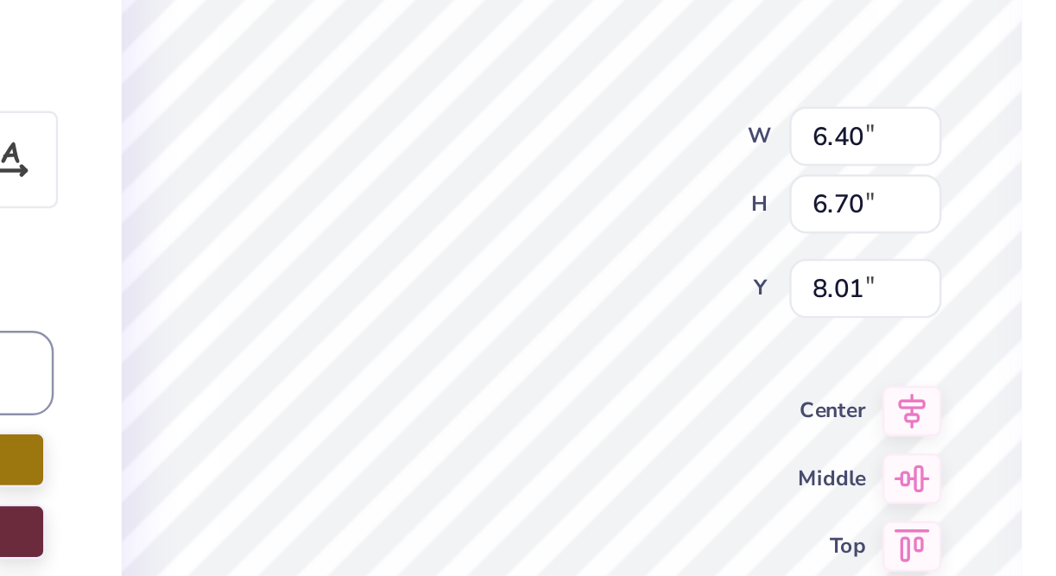
type input "4.28"
type input "2.16"
type input "9.51"
type input "3.87"
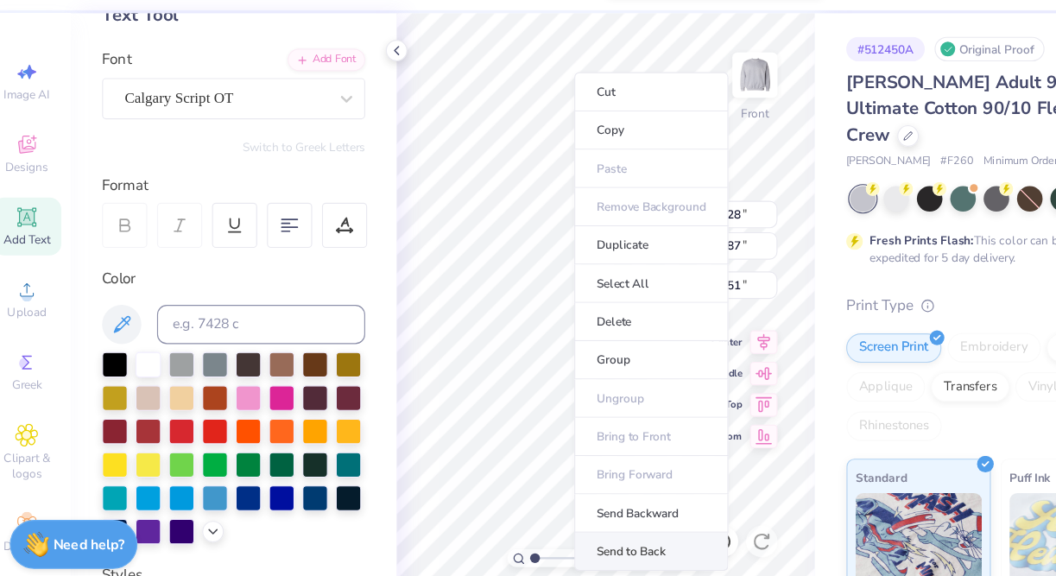
click at [583, 529] on li "Send to Back" at bounding box center [587, 537] width 135 height 34
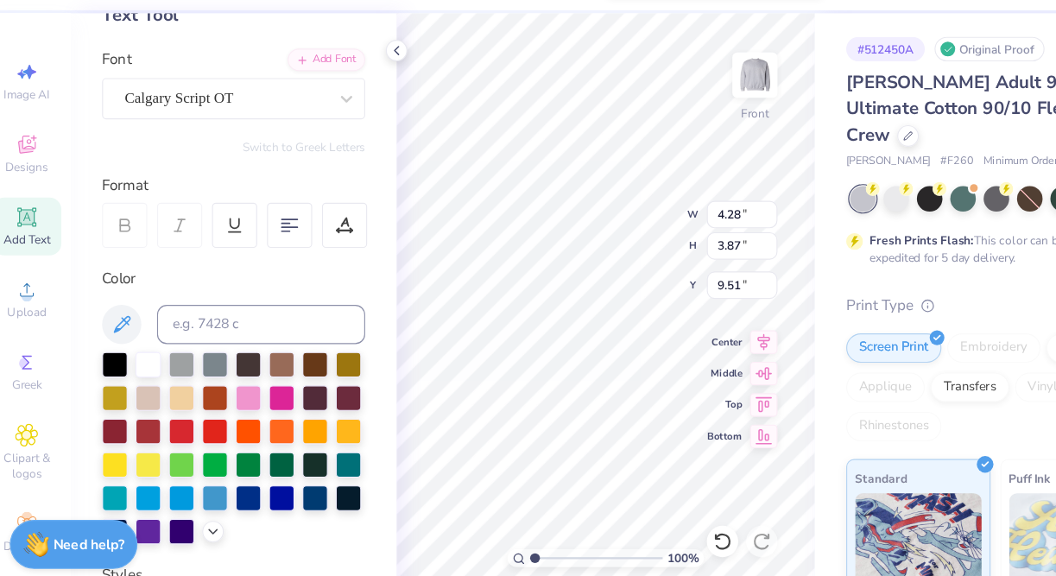
type input "6.40"
type input "6.70"
type input "8.01"
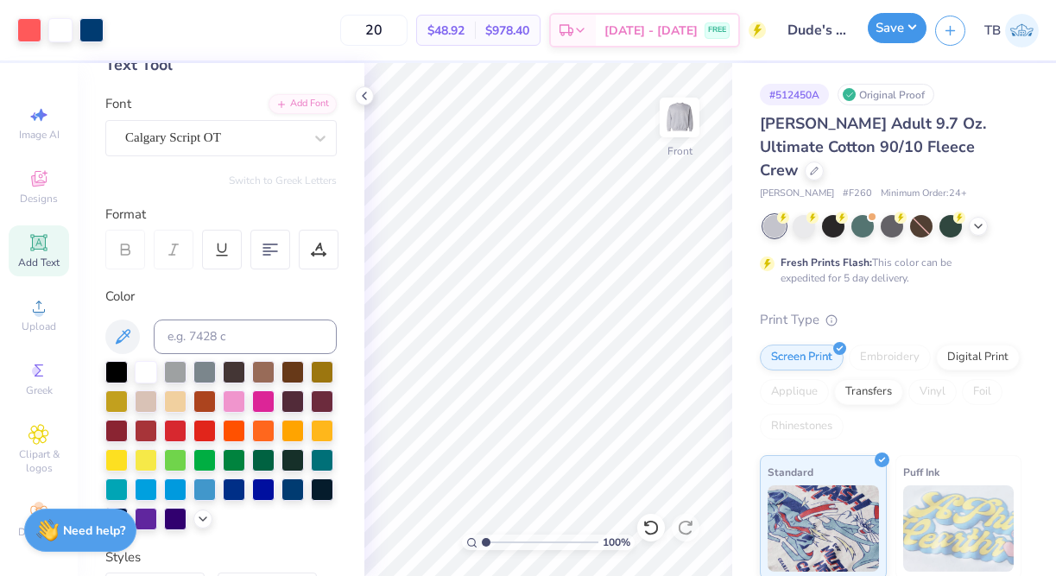
click at [892, 34] on button "Save" at bounding box center [896, 28] width 59 height 30
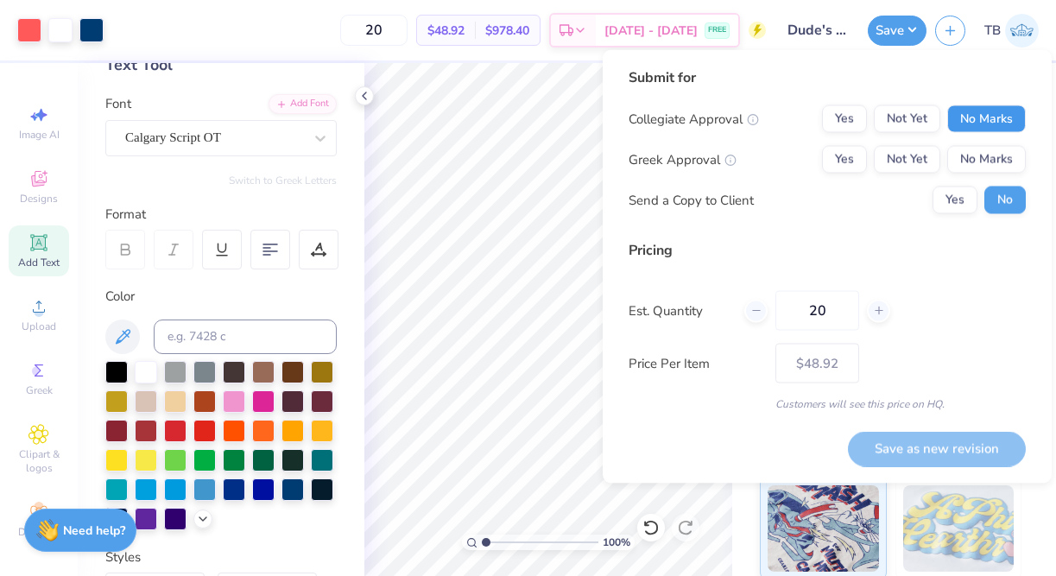
click at [993, 126] on button "No Marks" at bounding box center [986, 119] width 79 height 28
click at [827, 167] on button "Yes" at bounding box center [844, 160] width 45 height 28
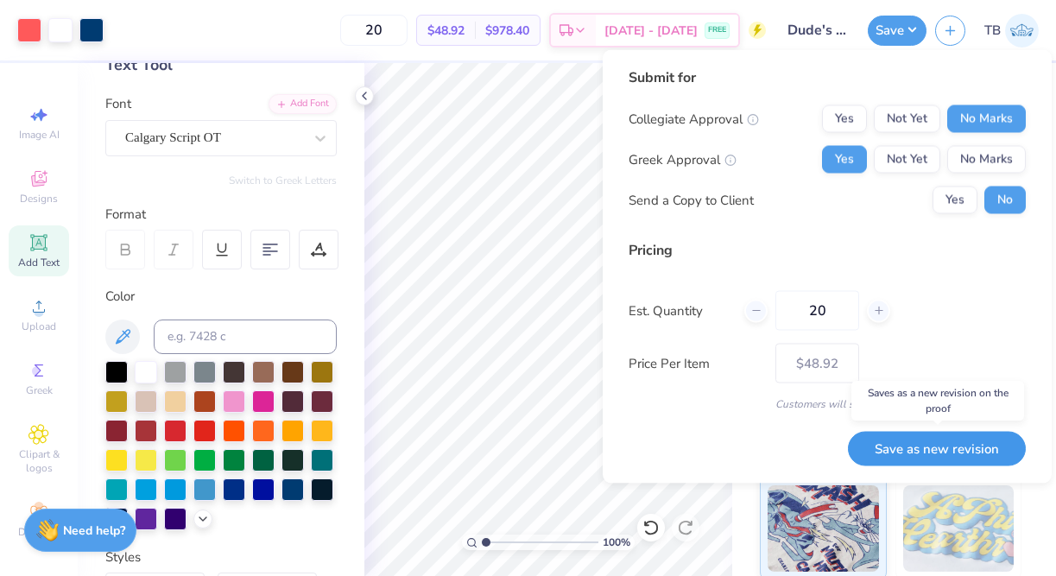
click at [924, 457] on button "Save as new revision" at bounding box center [937, 448] width 178 height 35
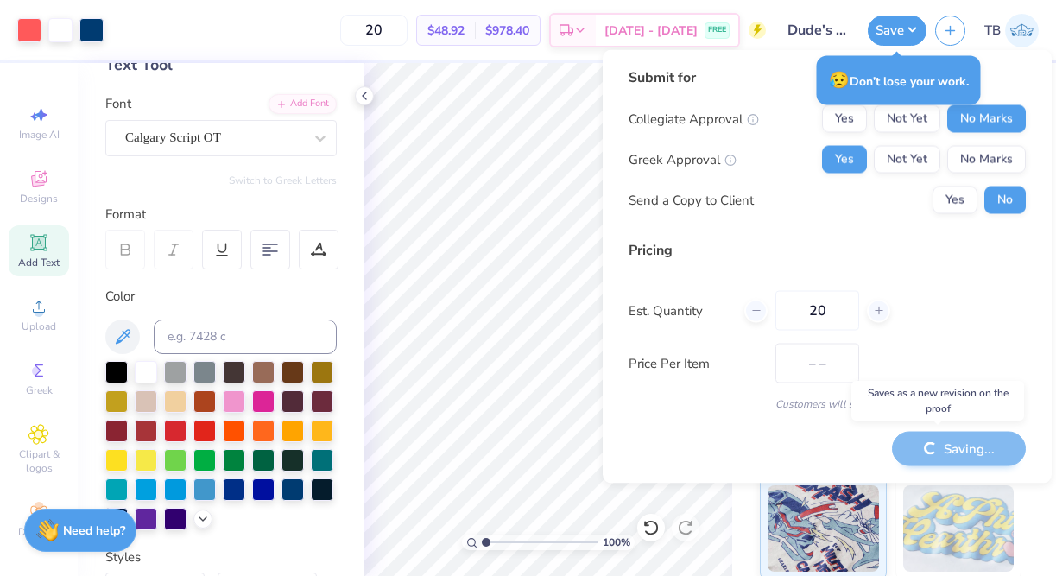
type input "$48.92"
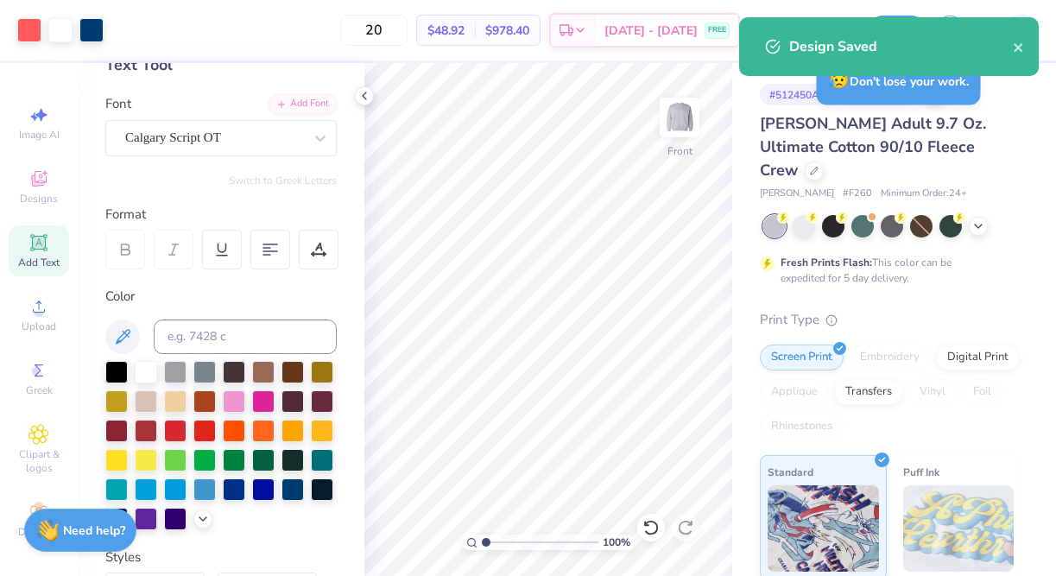
click at [1005, 125] on div "[PERSON_NAME] Adult 9.7 Oz. Ultimate Cotton 90/10 Fleece Crew" at bounding box center [890, 147] width 262 height 70
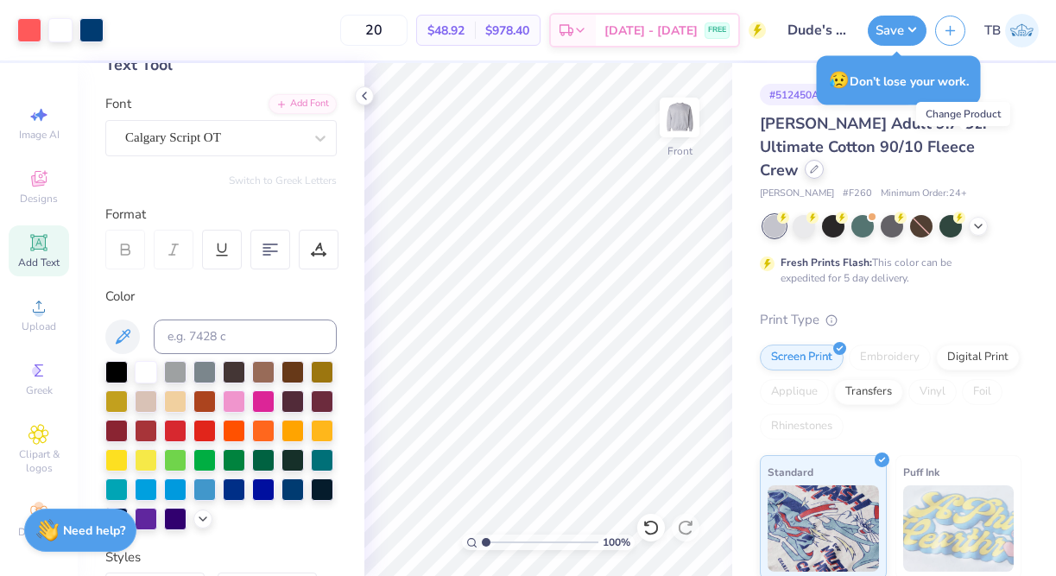
click at [817, 166] on icon at bounding box center [813, 169] width 7 height 7
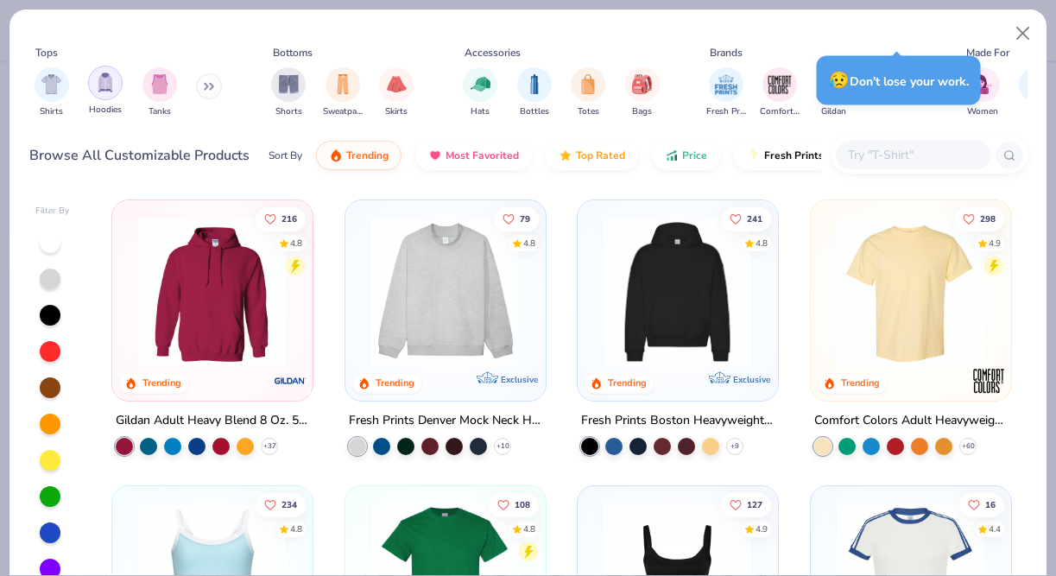
click at [96, 91] on img "filter for Hoodies" at bounding box center [105, 82] width 19 height 20
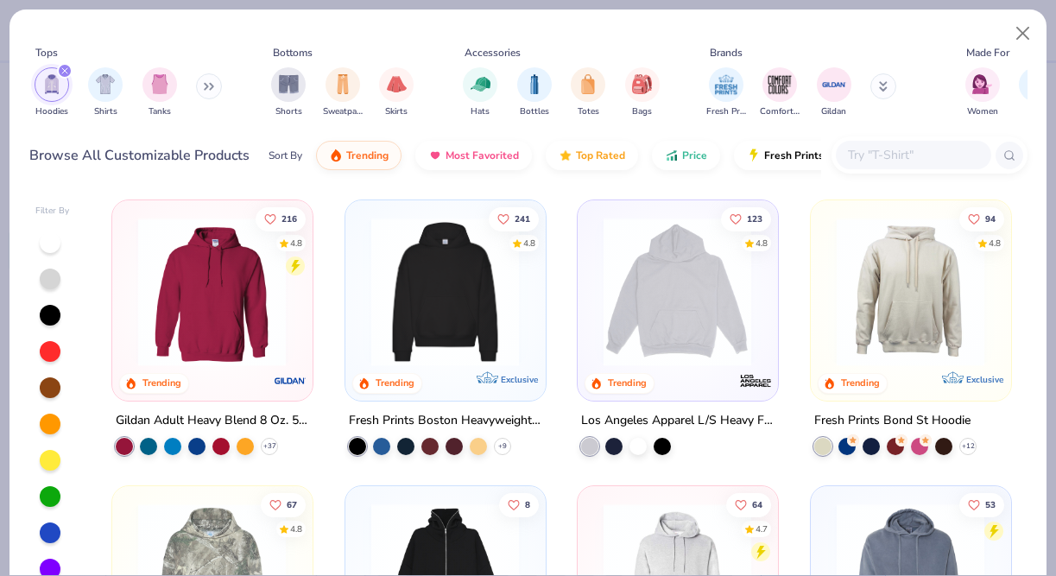
click at [200, 80] on button at bounding box center [209, 86] width 26 height 26
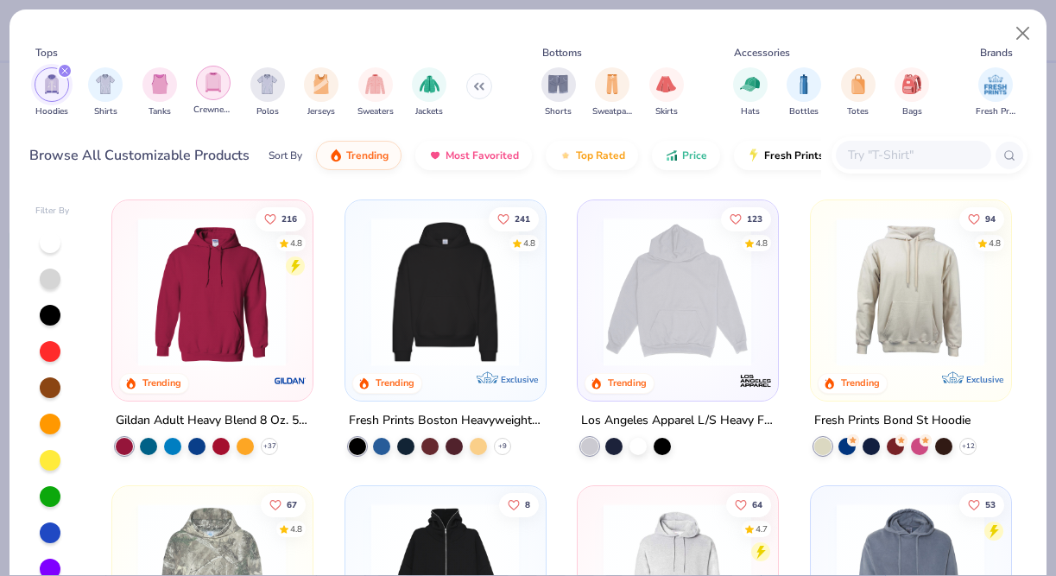
click at [210, 80] on img "filter for Crewnecks" at bounding box center [213, 82] width 19 height 20
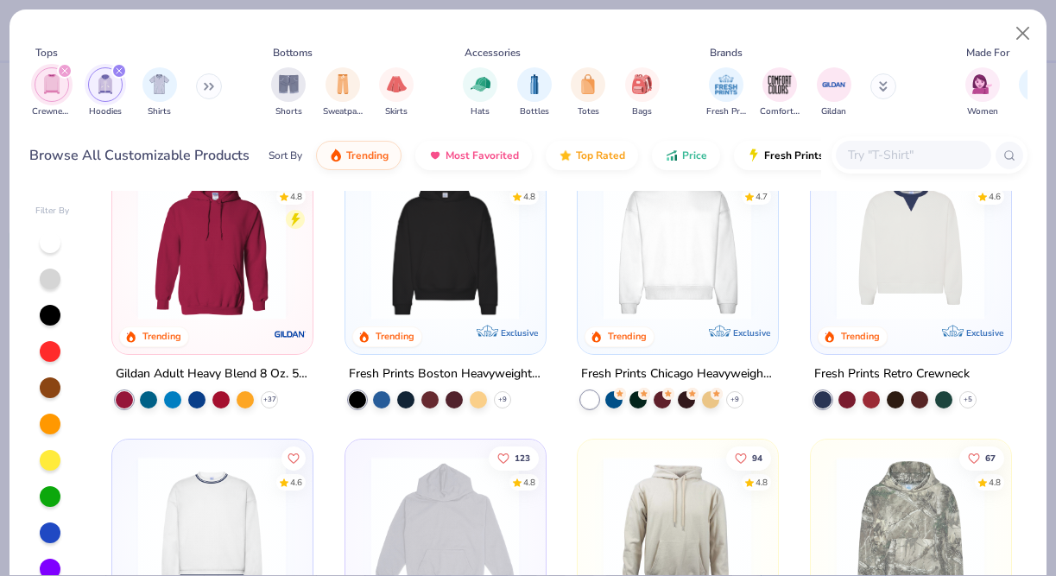
scroll to position [53, 0]
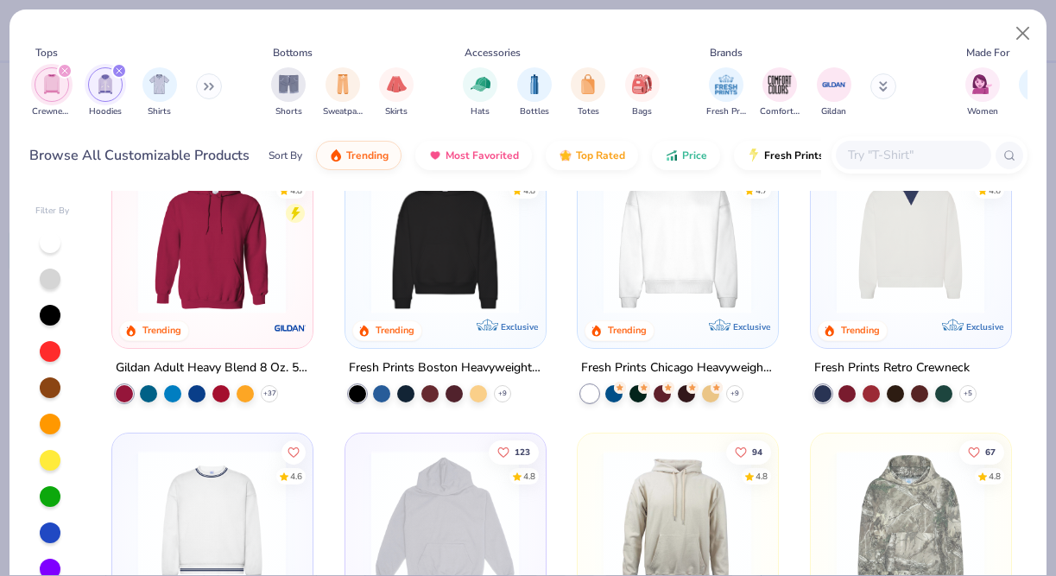
click at [955, 217] on img at bounding box center [910, 239] width 165 height 148
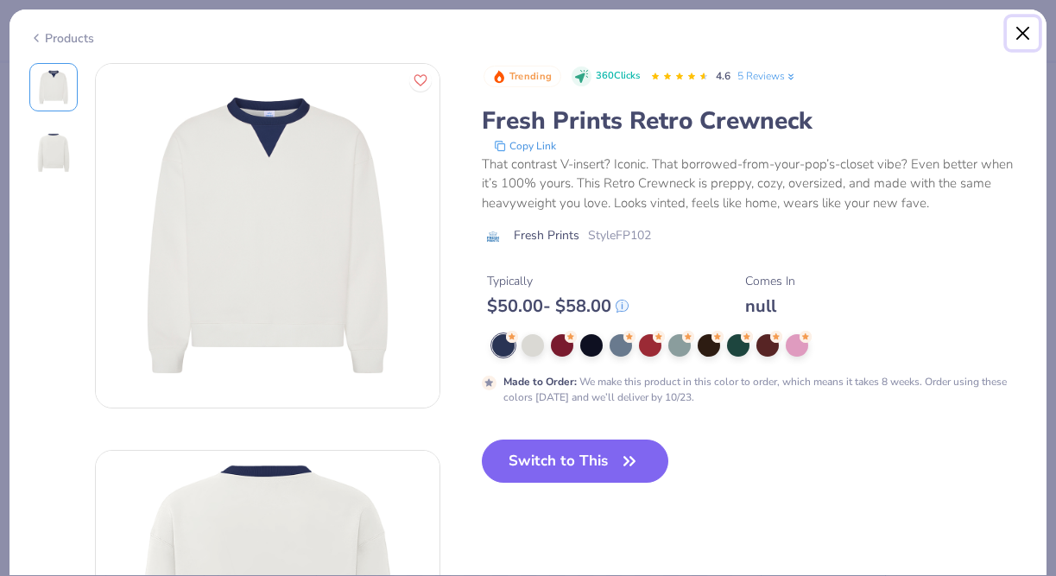
click at [1017, 32] on button "Close" at bounding box center [1022, 33] width 33 height 33
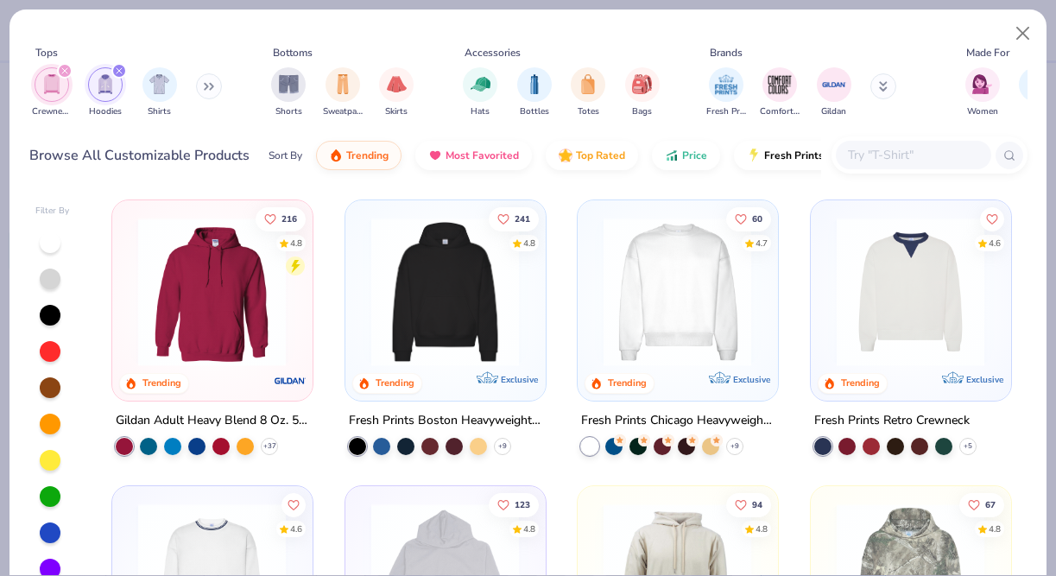
click at [241, 321] on img at bounding box center [211, 291] width 165 height 148
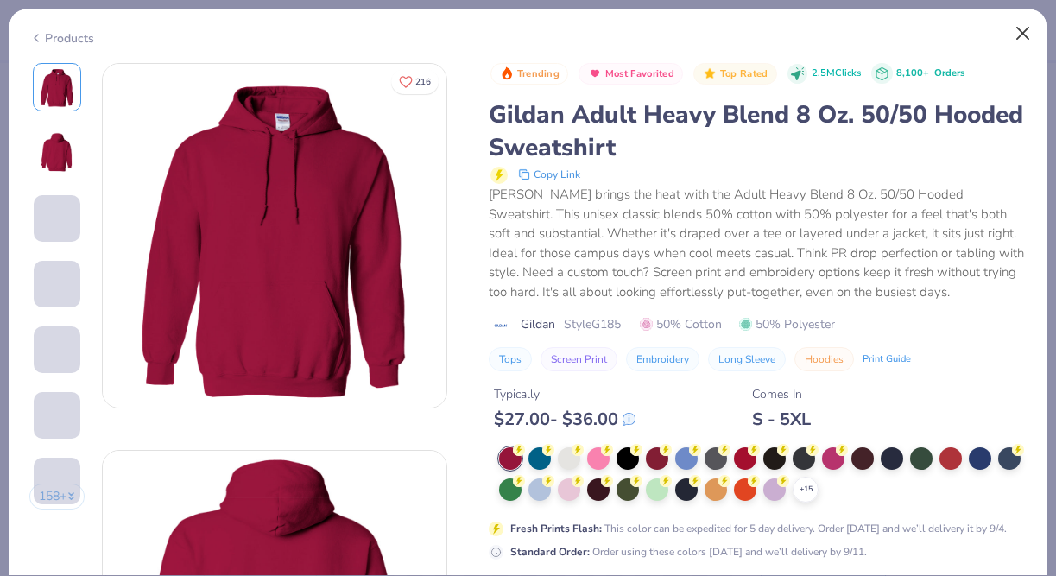
click at [1029, 27] on button "Close" at bounding box center [1022, 33] width 33 height 33
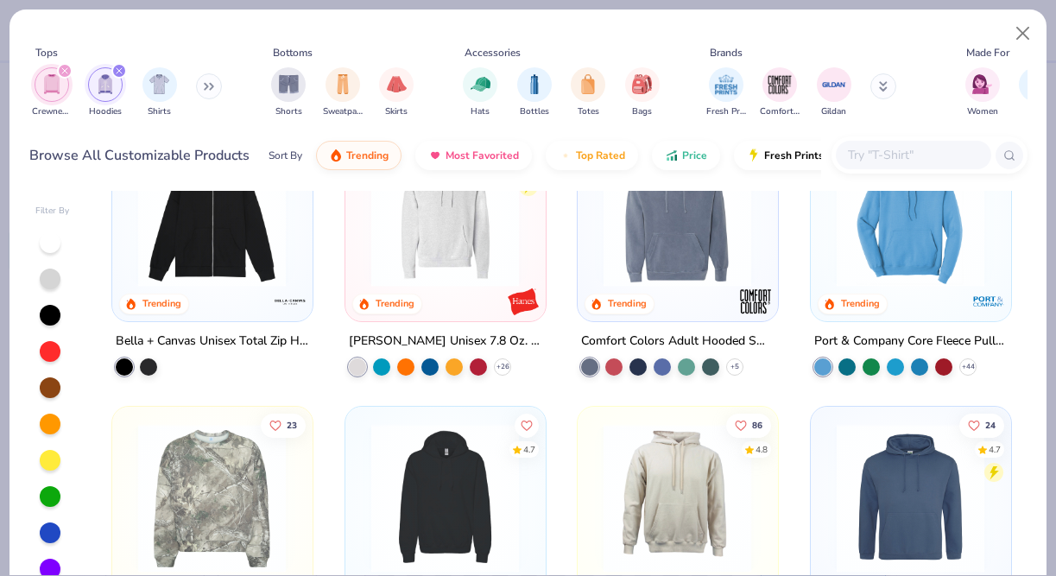
scroll to position [652, 0]
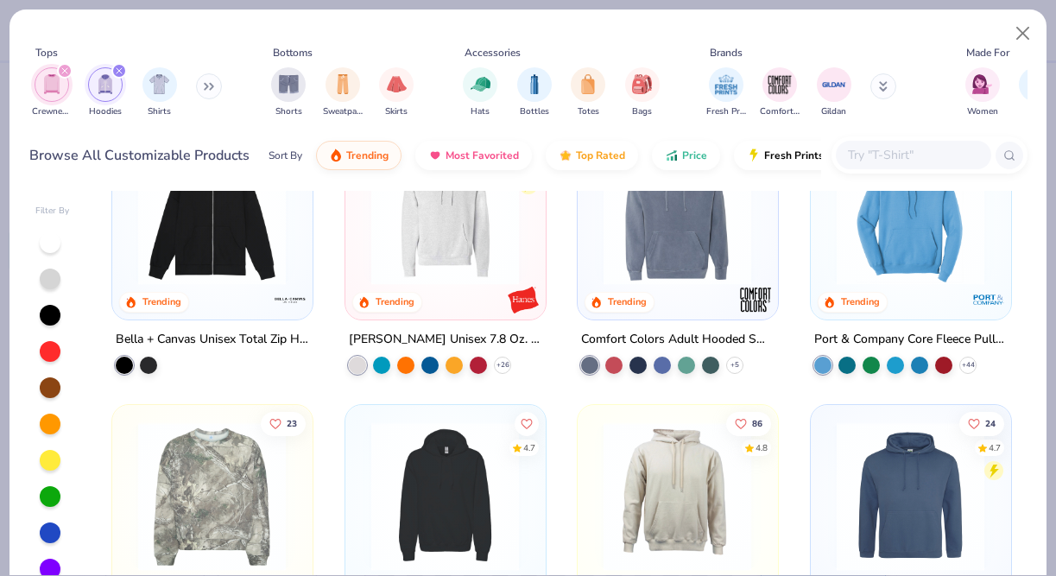
click at [116, 72] on icon "filter for Hoodies" at bounding box center [119, 70] width 7 height 7
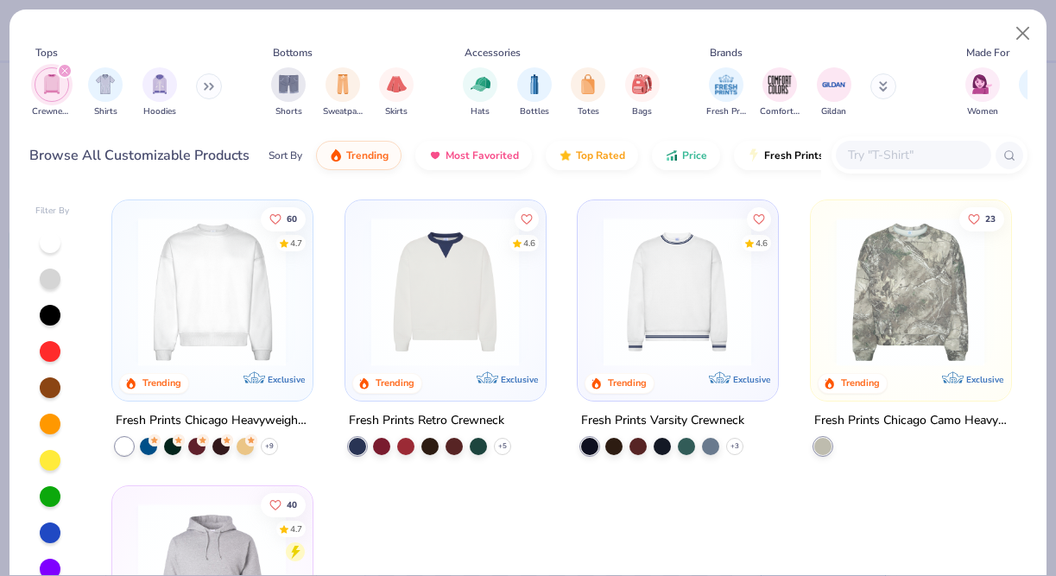
click at [64, 72] on icon "filter for Crewnecks" at bounding box center [64, 70] width 7 height 7
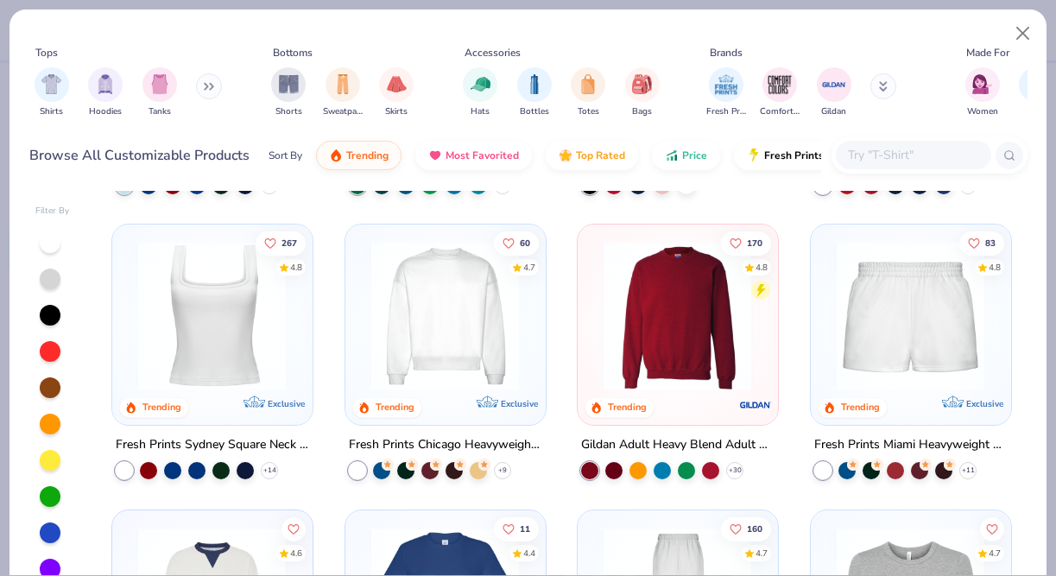
scroll to position [548, 0]
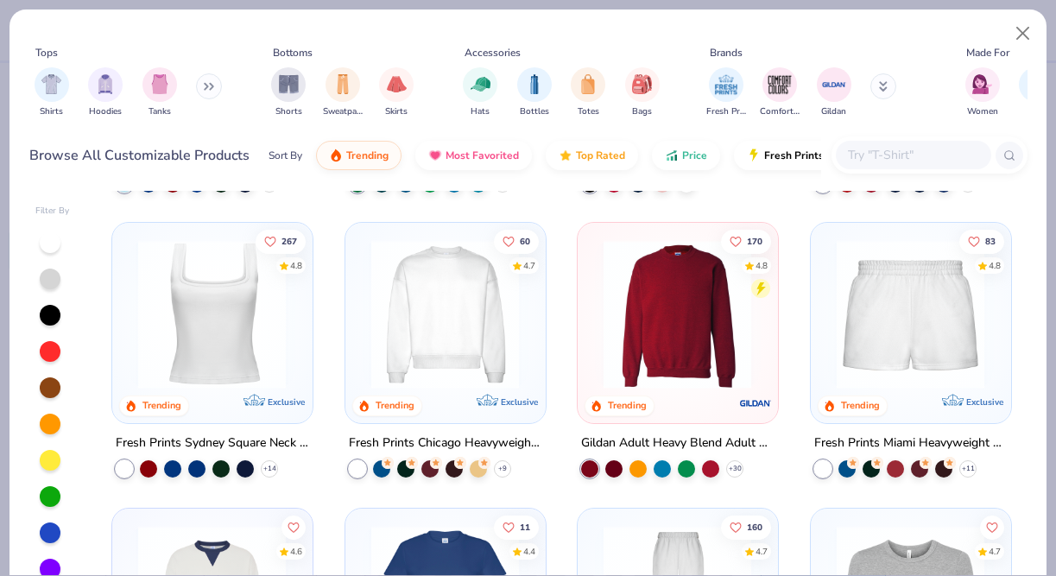
click at [677, 350] on img at bounding box center [677, 314] width 165 height 148
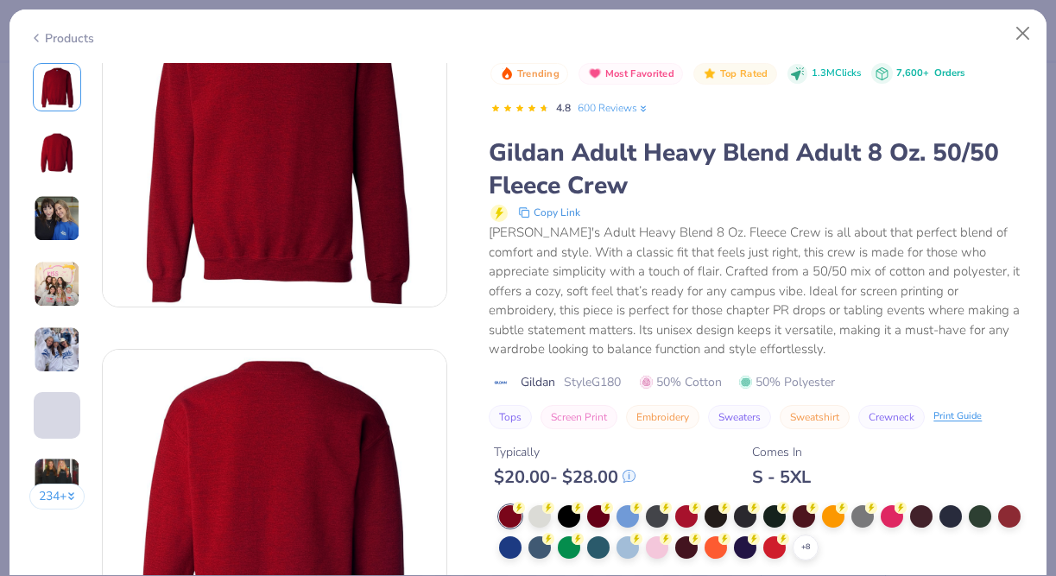
scroll to position [105, 0]
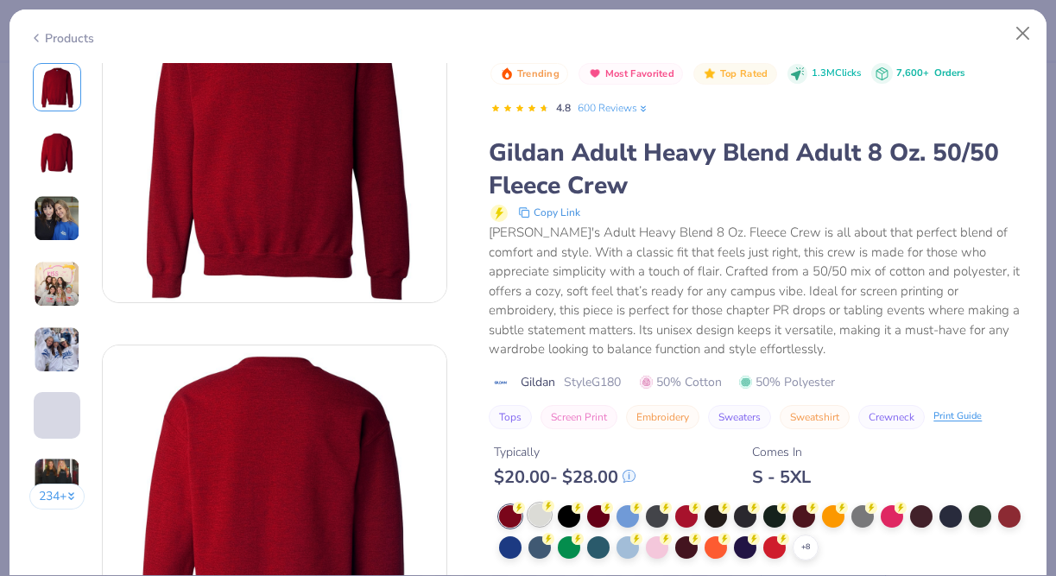
click at [542, 521] on div at bounding box center [539, 514] width 22 height 22
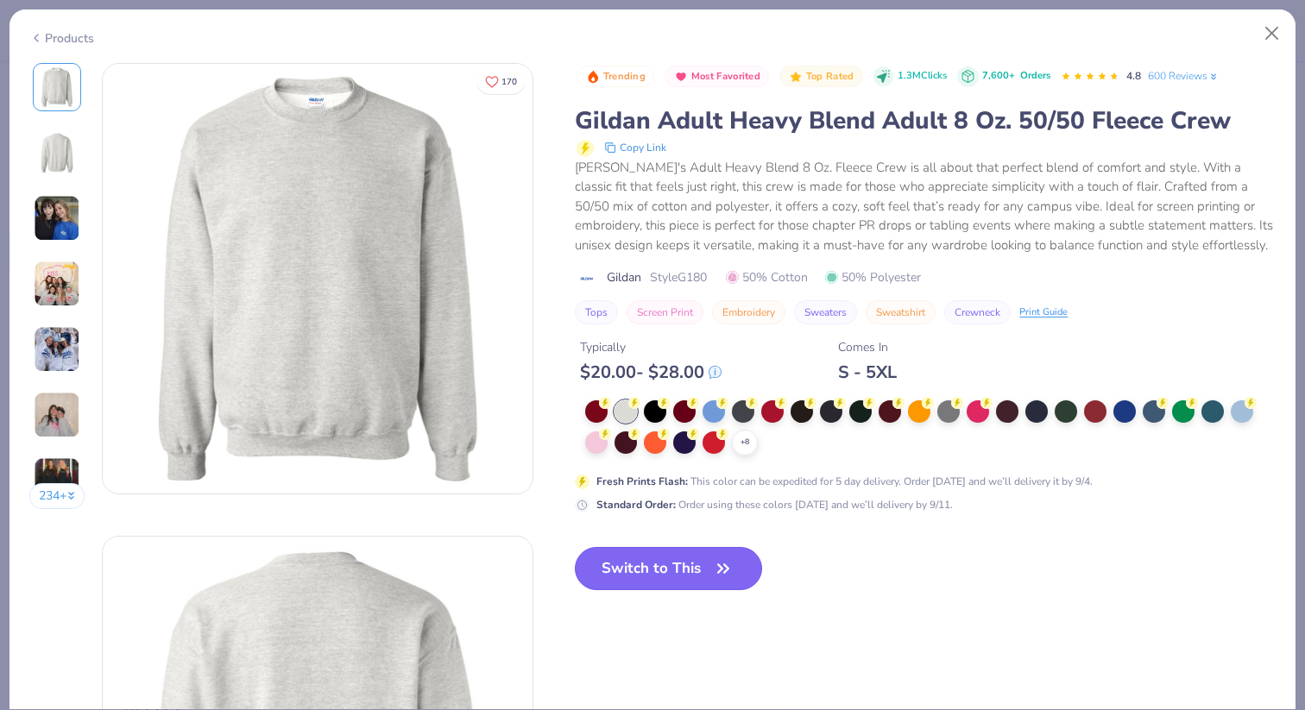
click at [702, 575] on button "Switch to This" at bounding box center [668, 568] width 187 height 43
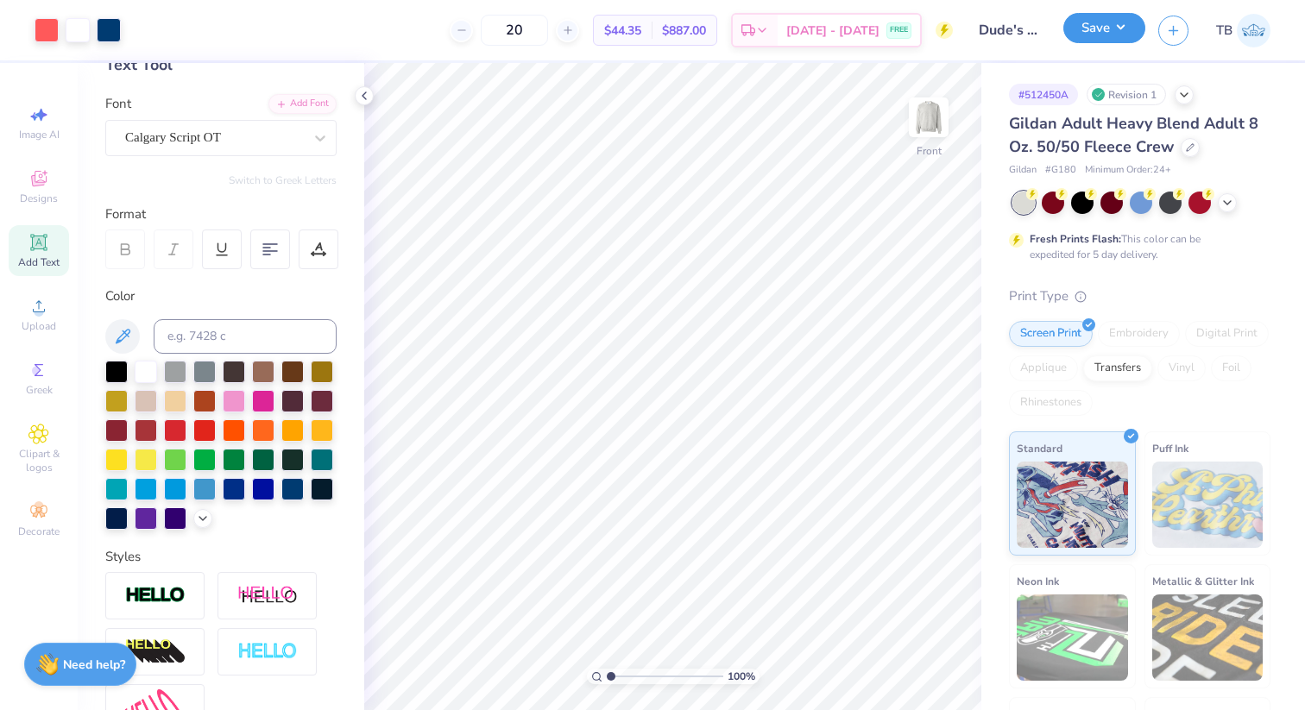
click at [1055, 35] on button "Save" at bounding box center [1104, 28] width 82 height 30
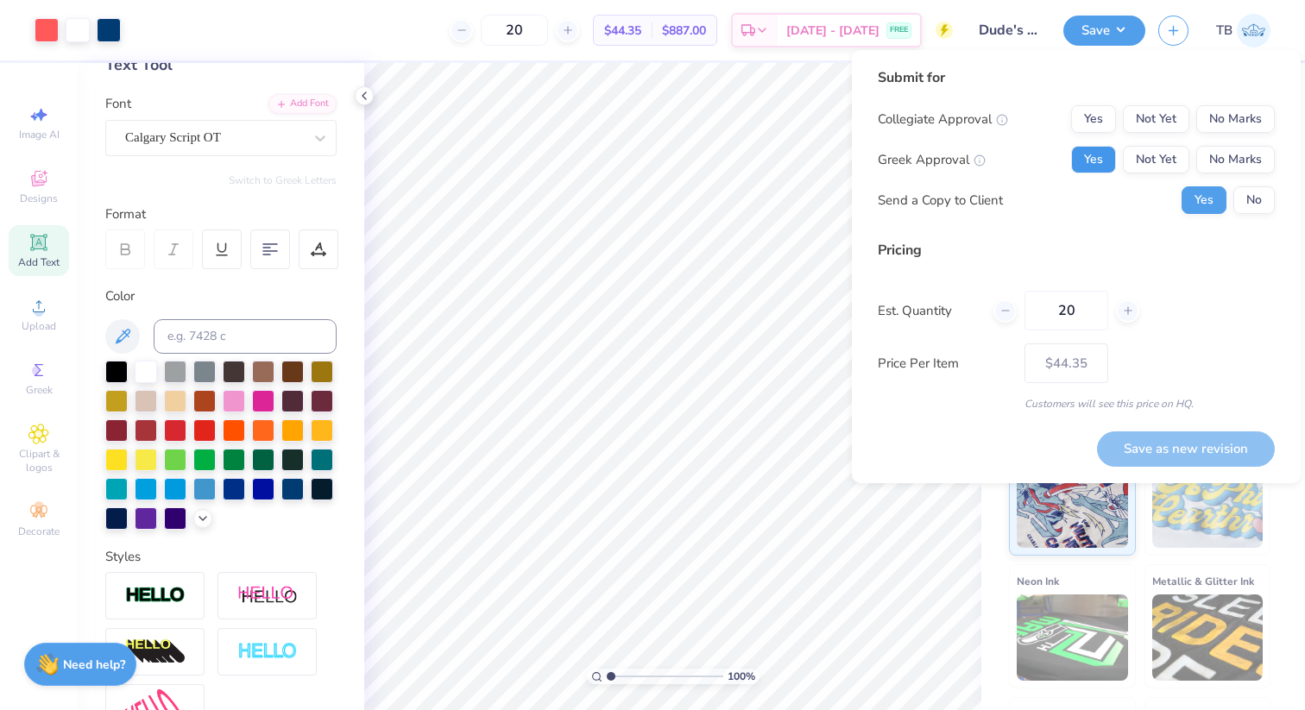
click at [1055, 164] on button "Yes" at bounding box center [1093, 160] width 45 height 28
click at [1055, 111] on button "No Marks" at bounding box center [1235, 119] width 79 height 28
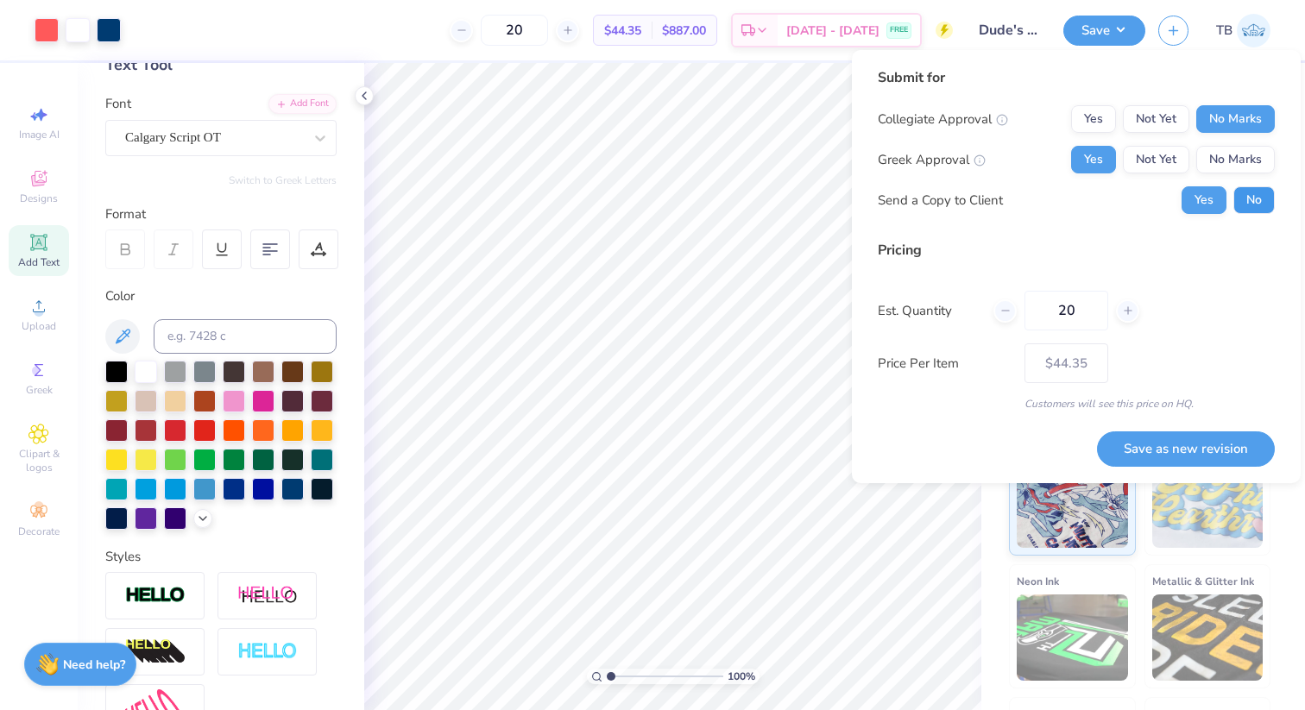
click at [1055, 198] on button "No" at bounding box center [1253, 200] width 41 height 28
click at [1055, 457] on button "Save as new revision" at bounding box center [1186, 449] width 178 height 35
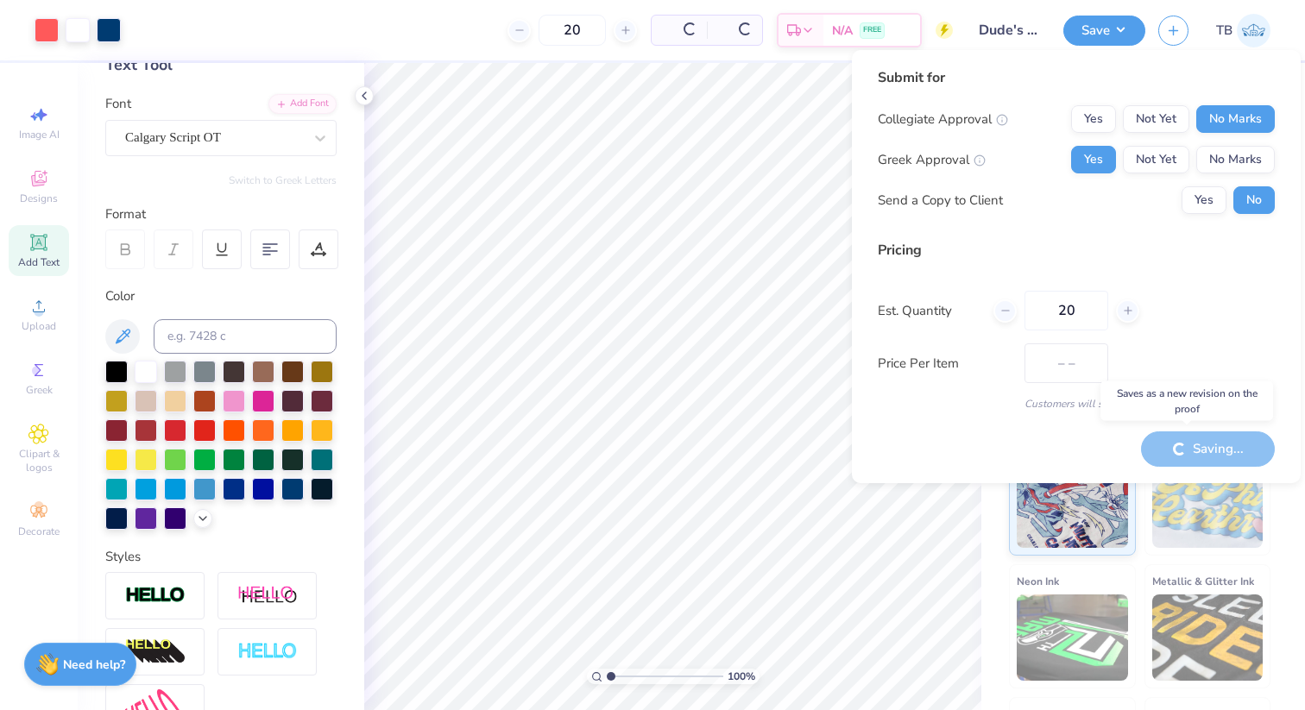
type input "$44.35"
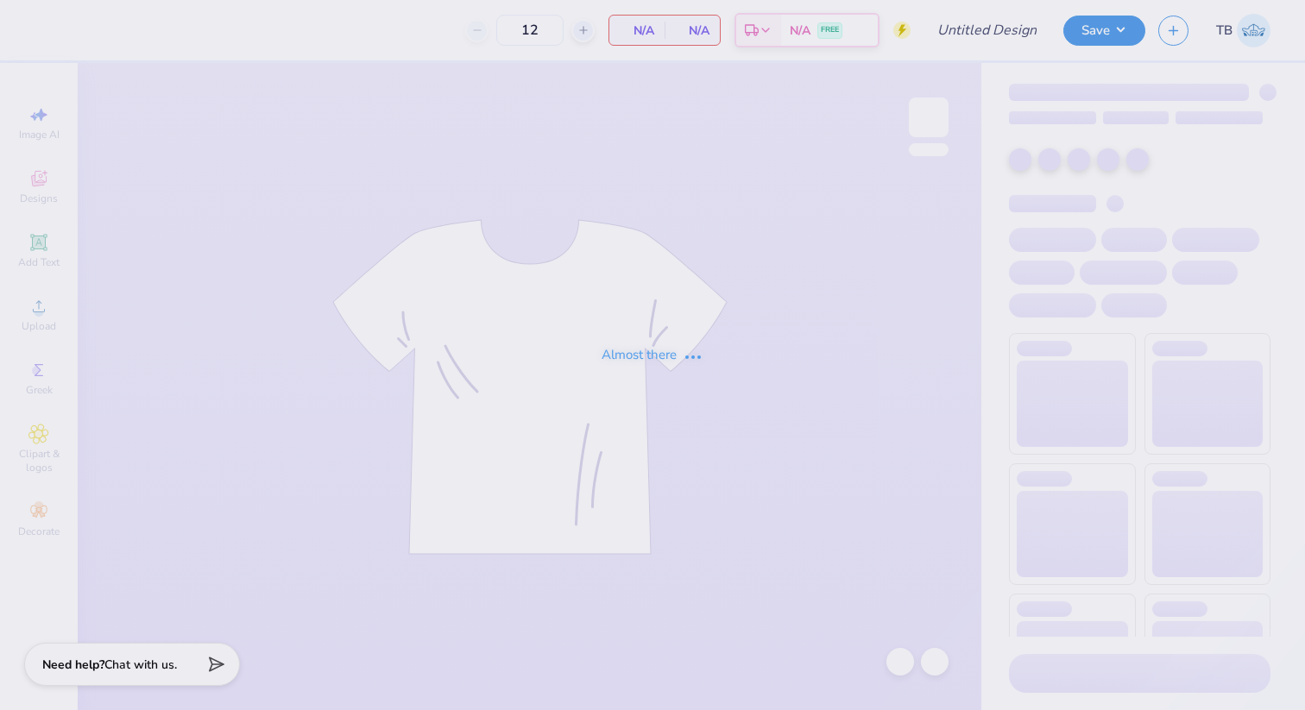
type input "Dude's Day"
type input "20"
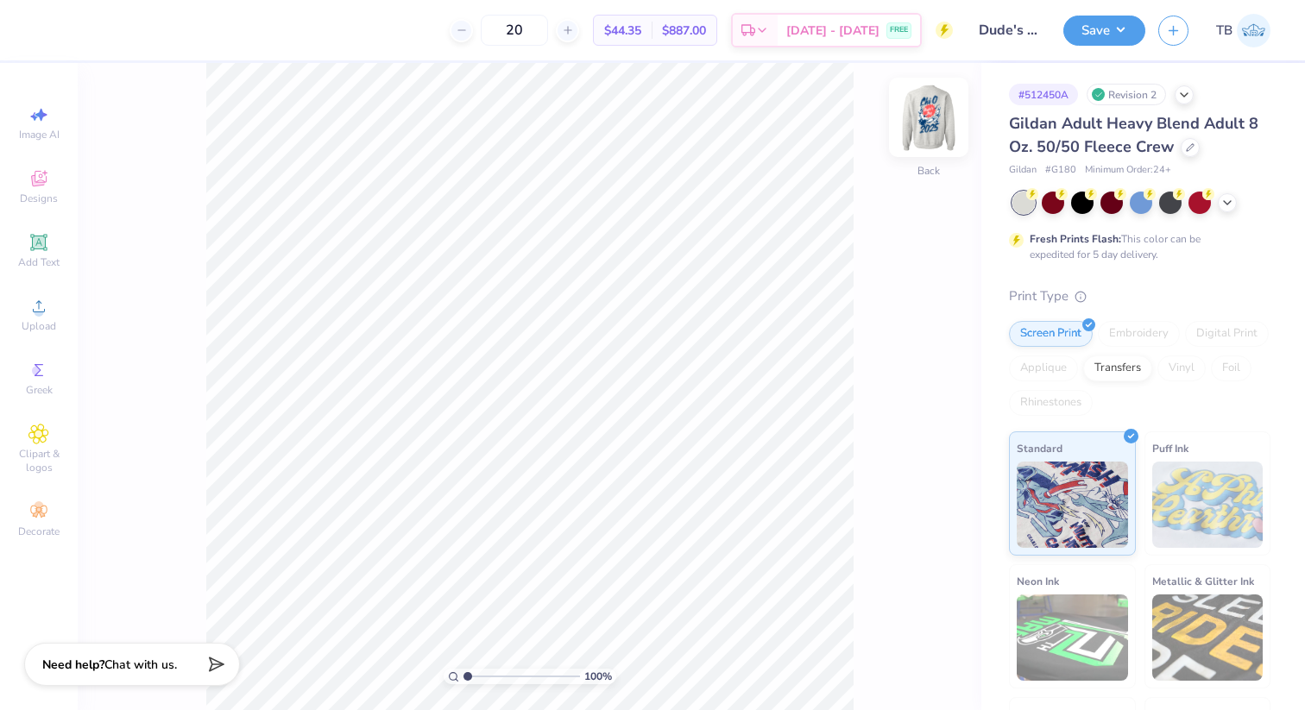
click at [938, 123] on img at bounding box center [928, 117] width 69 height 69
